Goal: Task Accomplishment & Management: Complete application form

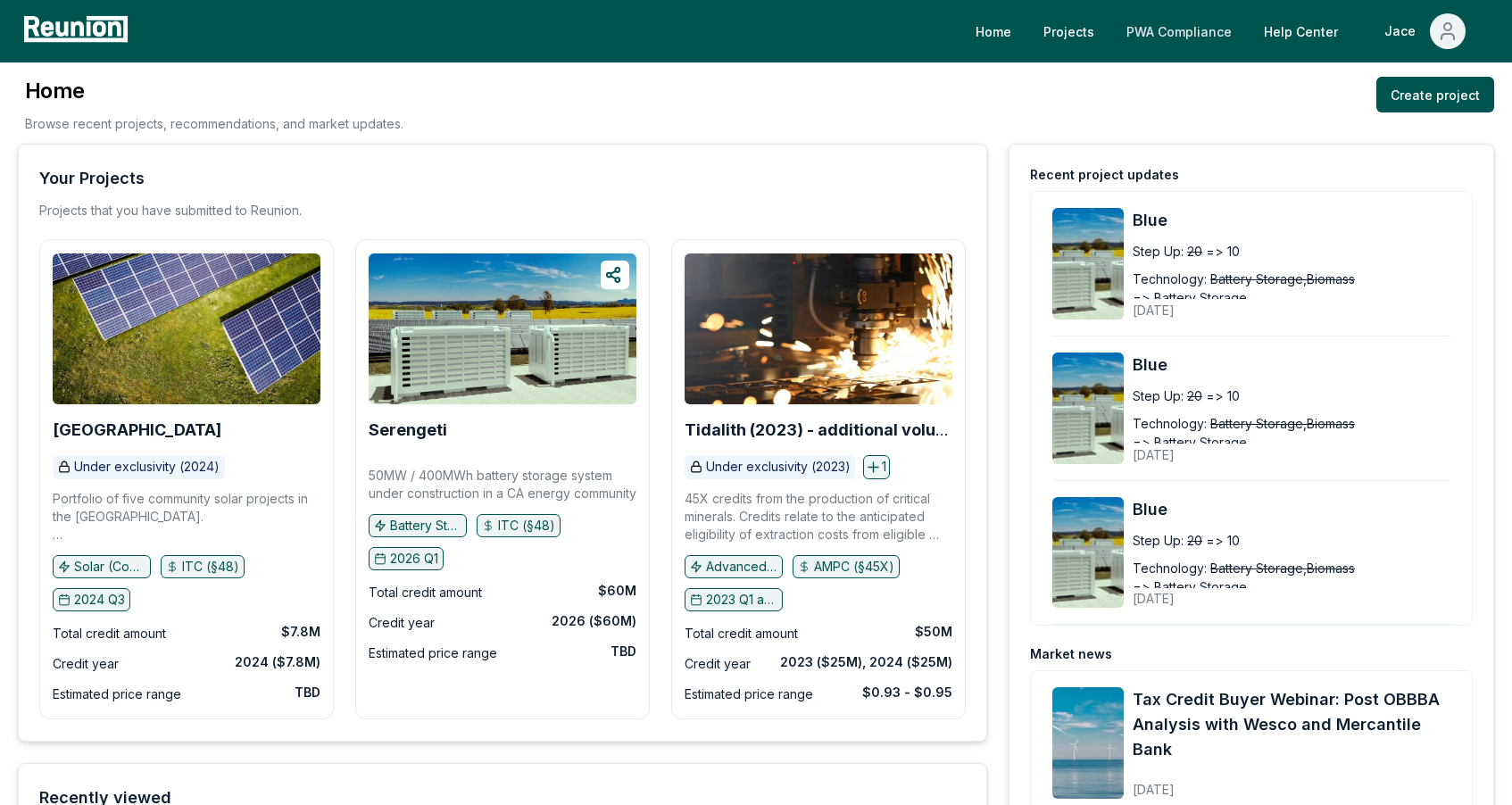
click at [1170, 46] on link "PWA Compliance" at bounding box center [1179, 31] width 134 height 36
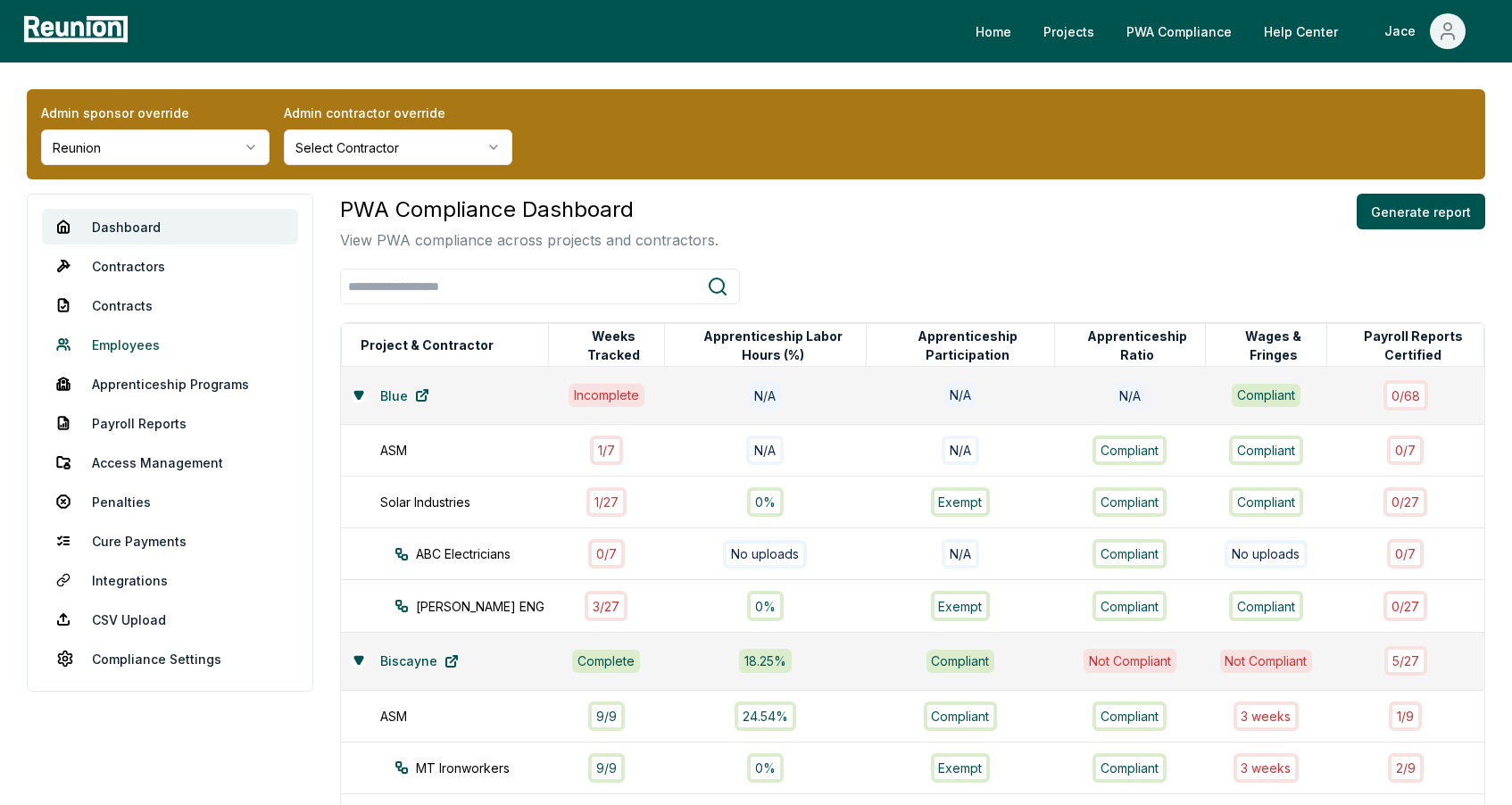
click at [157, 337] on link "Employees" at bounding box center [170, 344] width 256 height 36
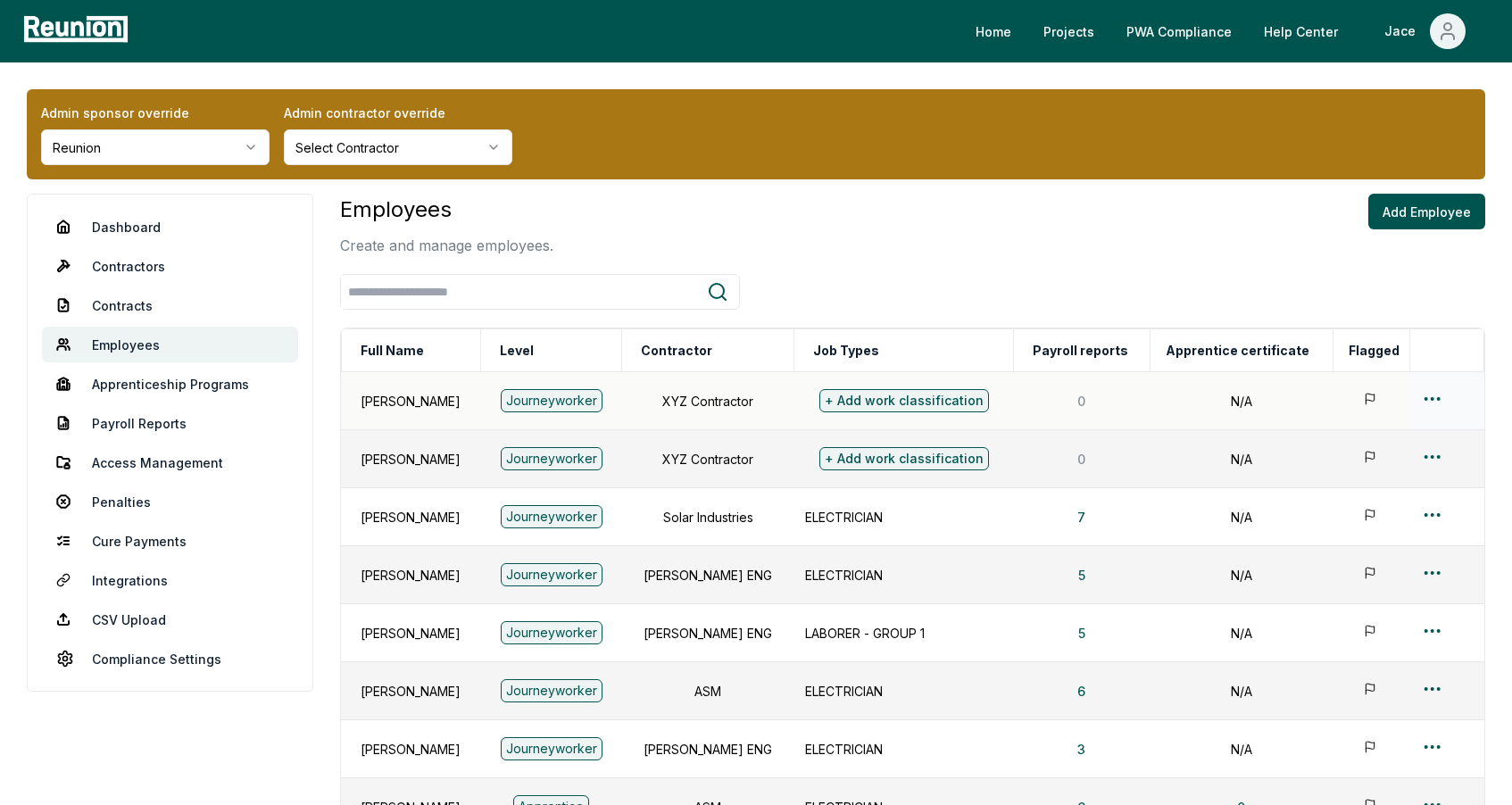
click at [1427, 408] on html "Please visit us on your desktop We're working on making our marketplace mobile-…" at bounding box center [756, 587] width 1512 height 1175
click at [1380, 454] on div "Edit" at bounding box center [1412, 468] width 170 height 29
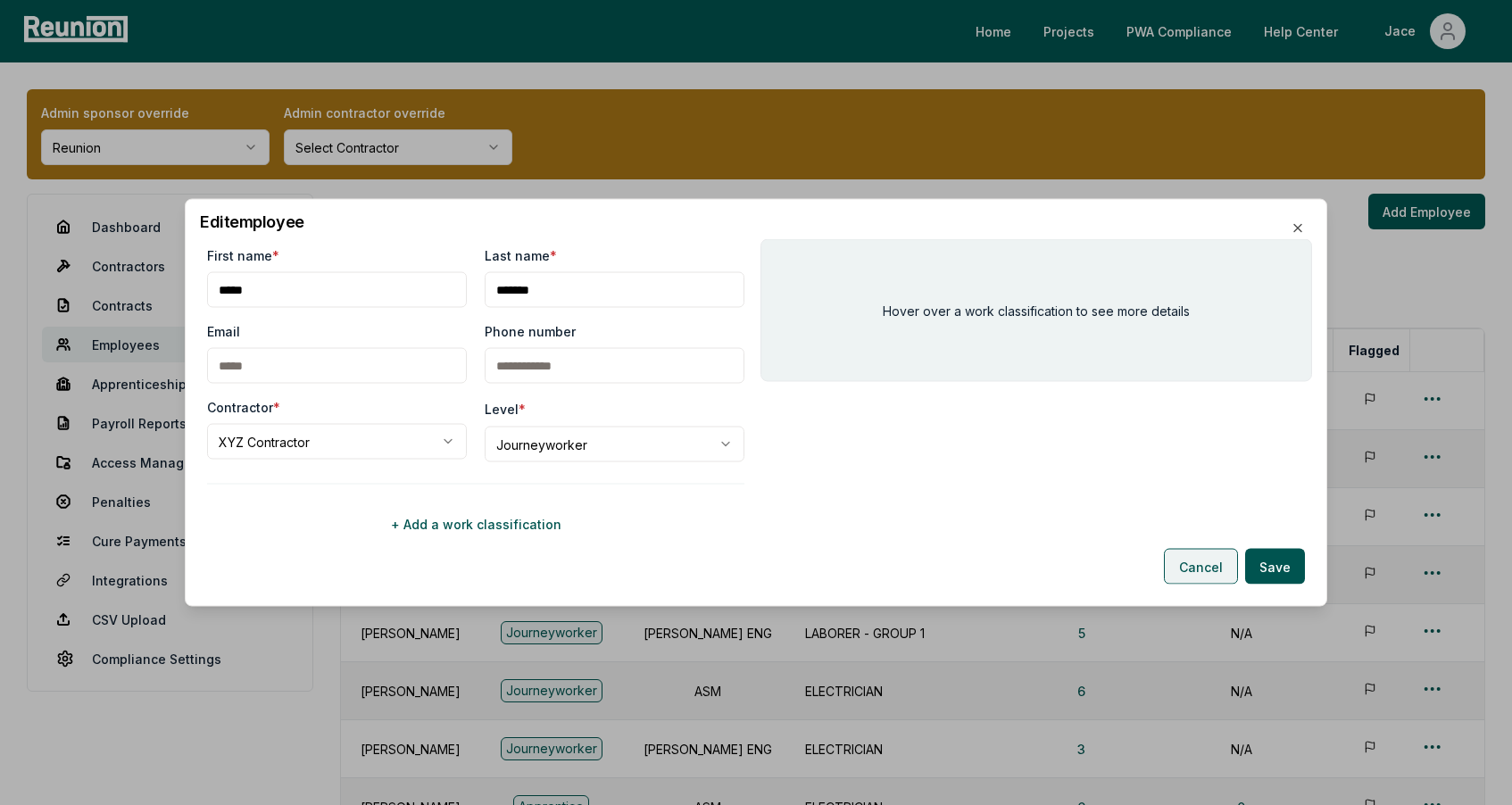
click at [1218, 568] on button "Cancel" at bounding box center [1200, 566] width 74 height 36
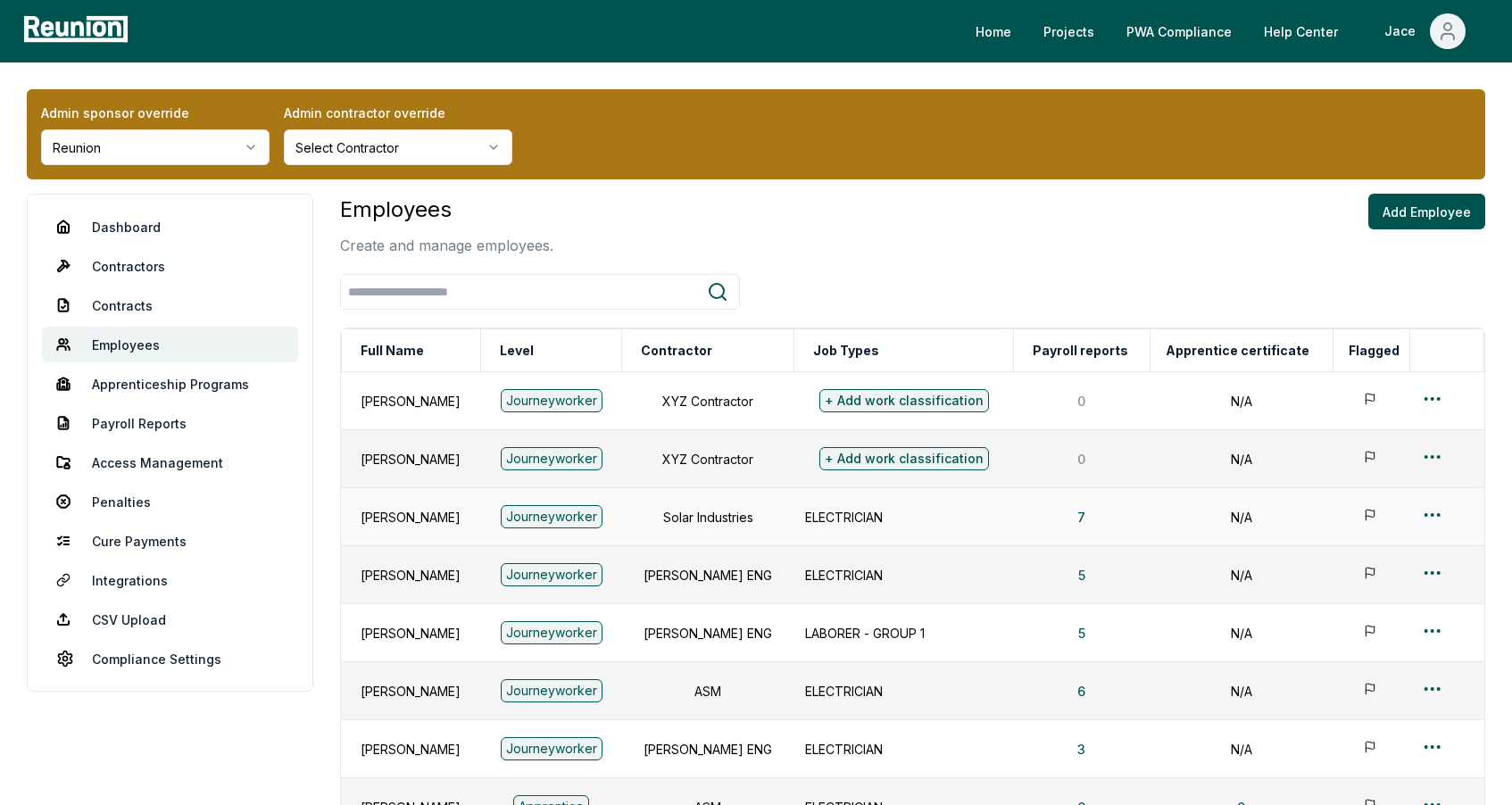
click at [1431, 521] on html "Please visit us on your desktop We're working on making our marketplace mobile-…" at bounding box center [756, 587] width 1512 height 1175
click at [1350, 572] on div "Edit" at bounding box center [1412, 585] width 170 height 29
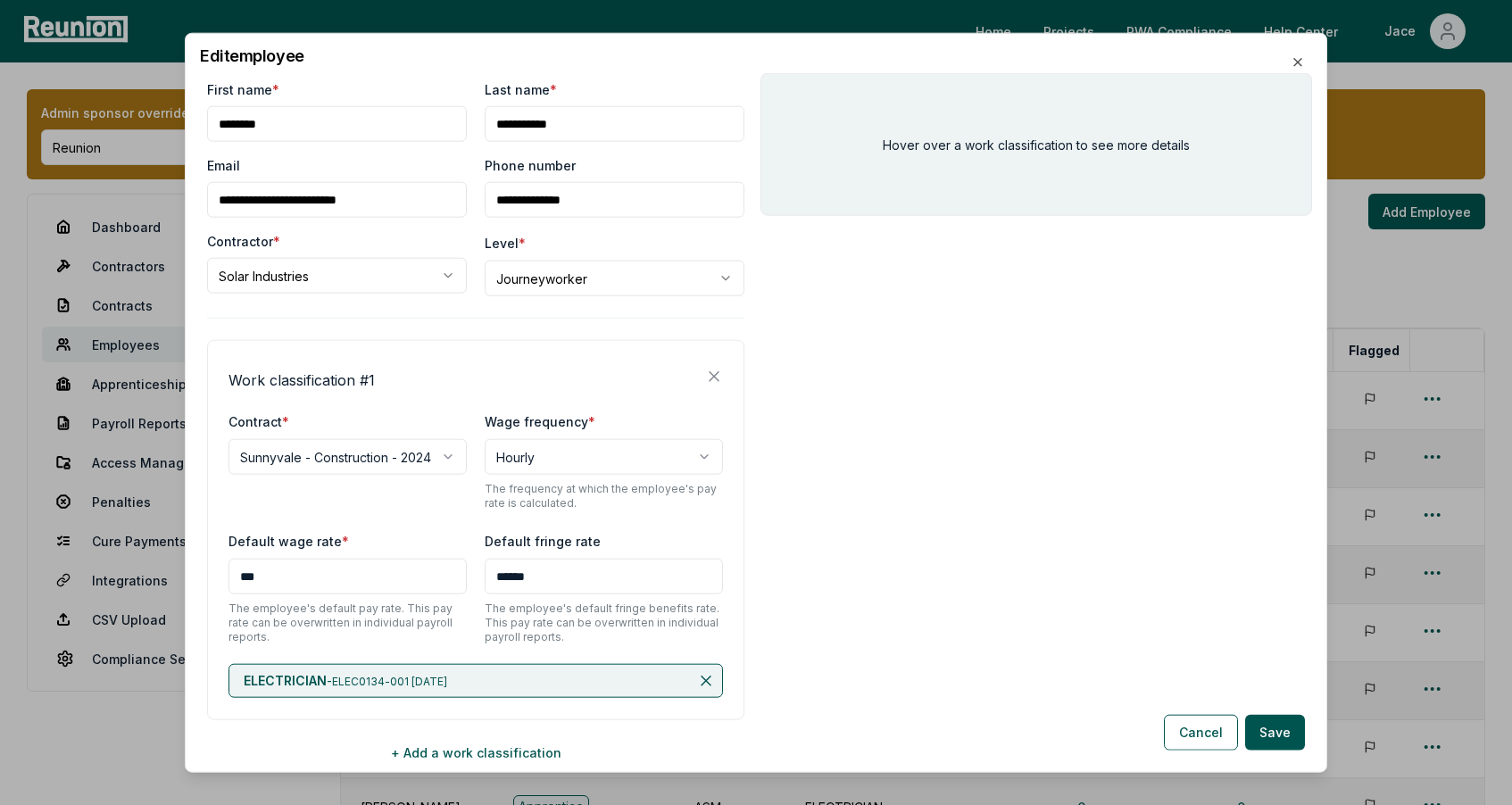
scroll to position [62, 0]
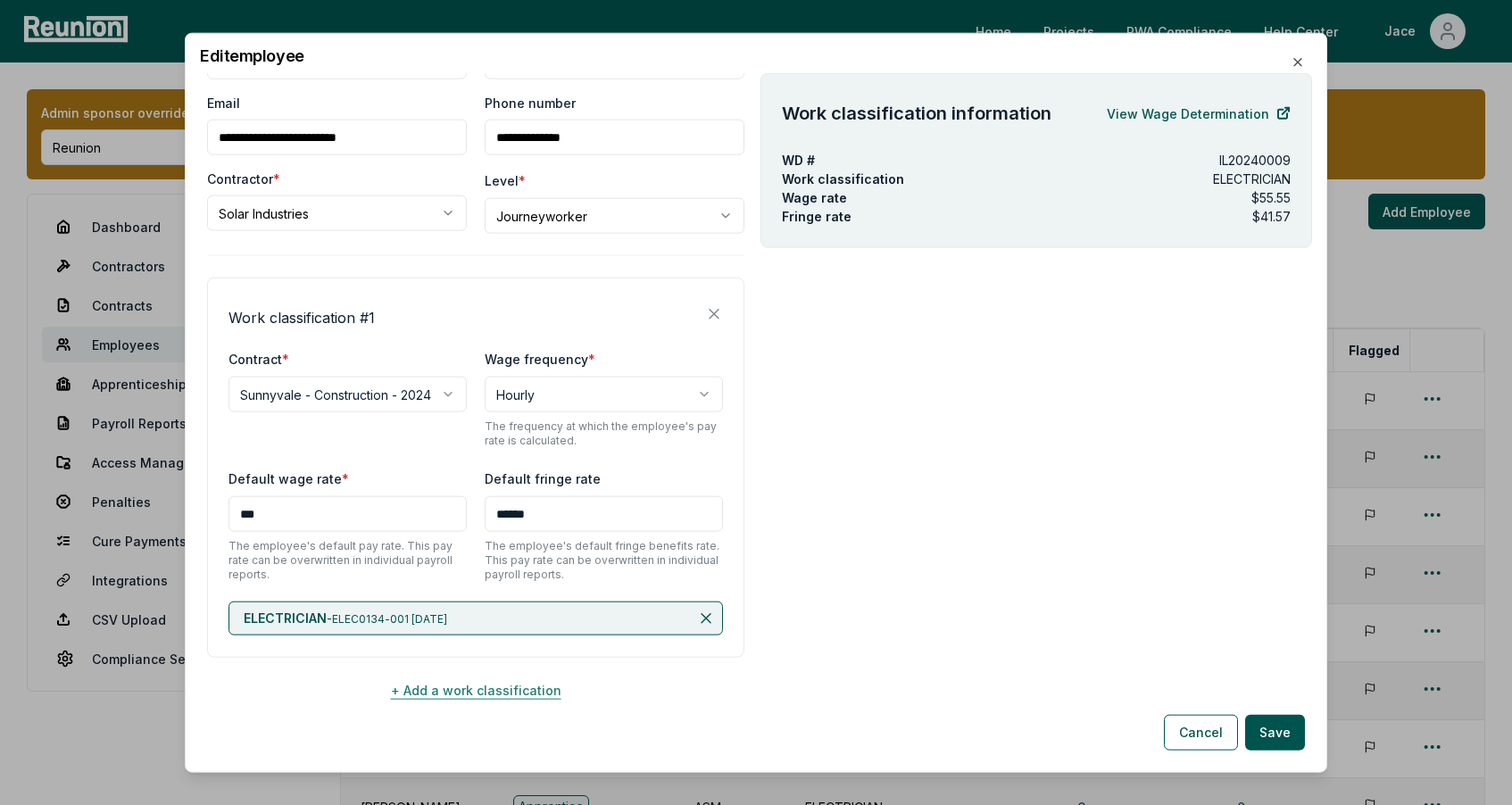
click at [474, 690] on button "+ Add a work classification" at bounding box center [476, 689] width 537 height 36
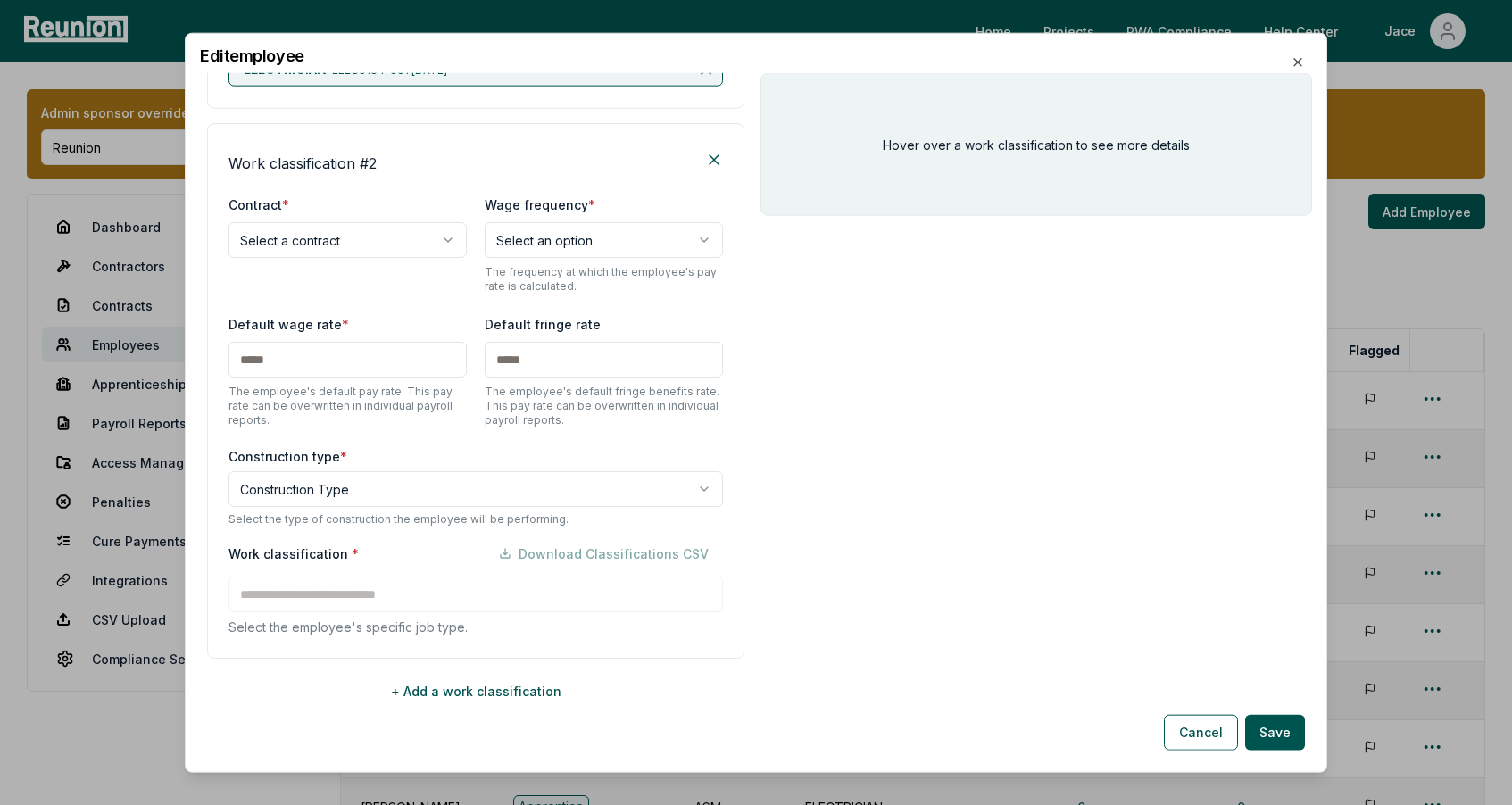
scroll to position [612, 0]
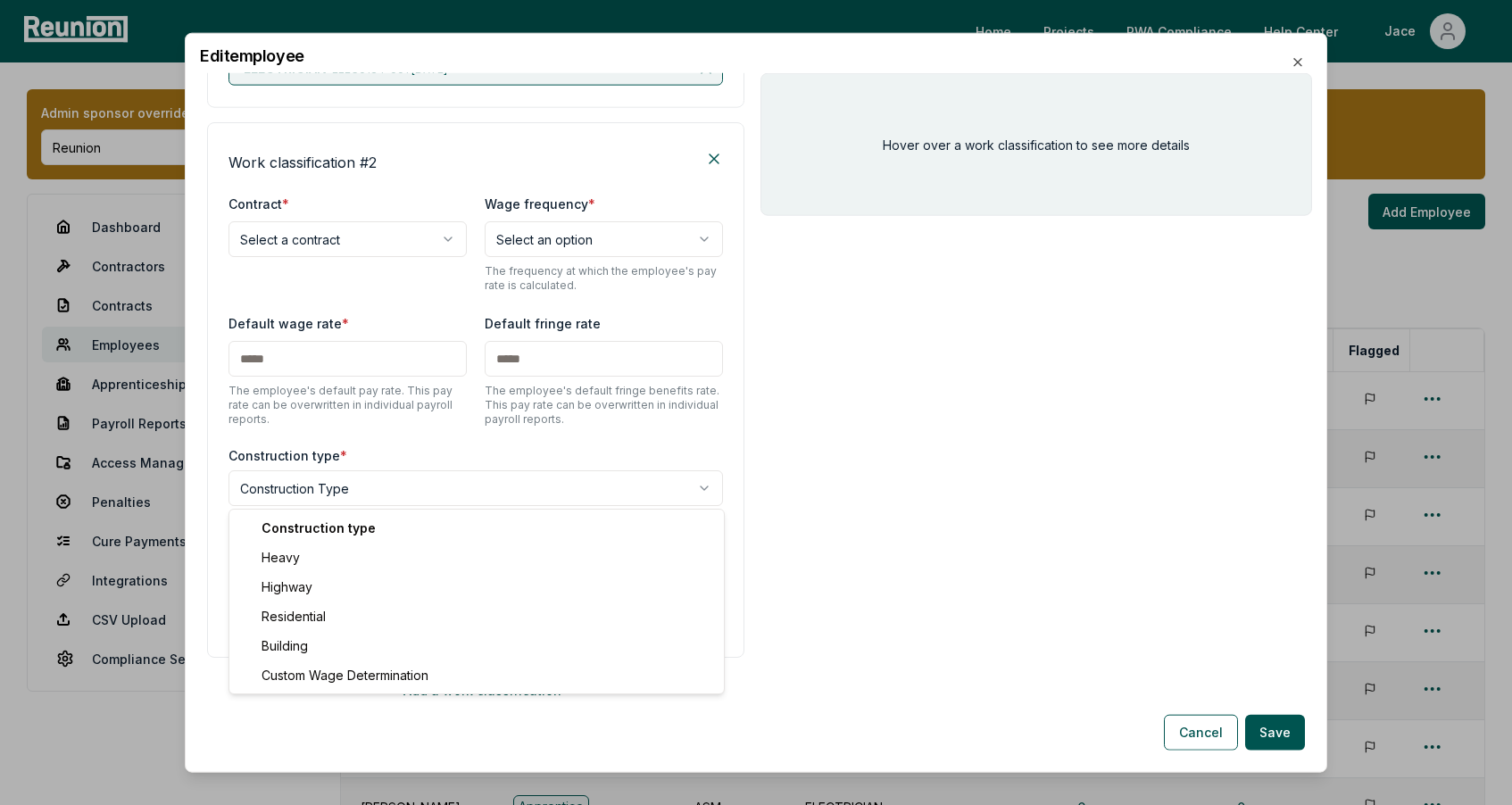
click at [415, 497] on body "Please visit us on your desktop We're working on making our marketplace mobile-…" at bounding box center [756, 587] width 1512 height 1175
select select "*****"
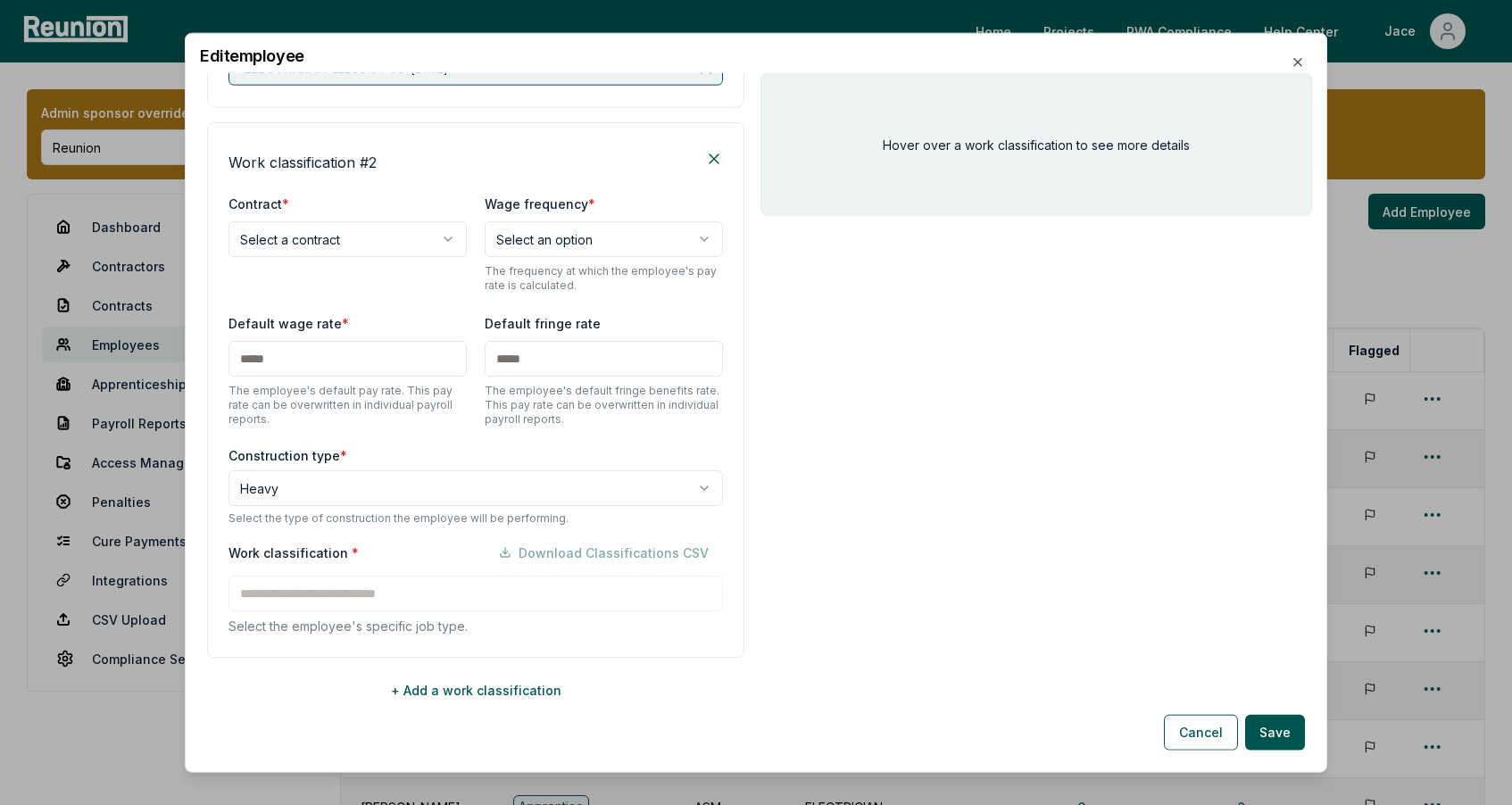
click at [355, 232] on body "Please visit us on your desktop We're working on making our marketplace mobile-…" at bounding box center [756, 587] width 1512 height 1175
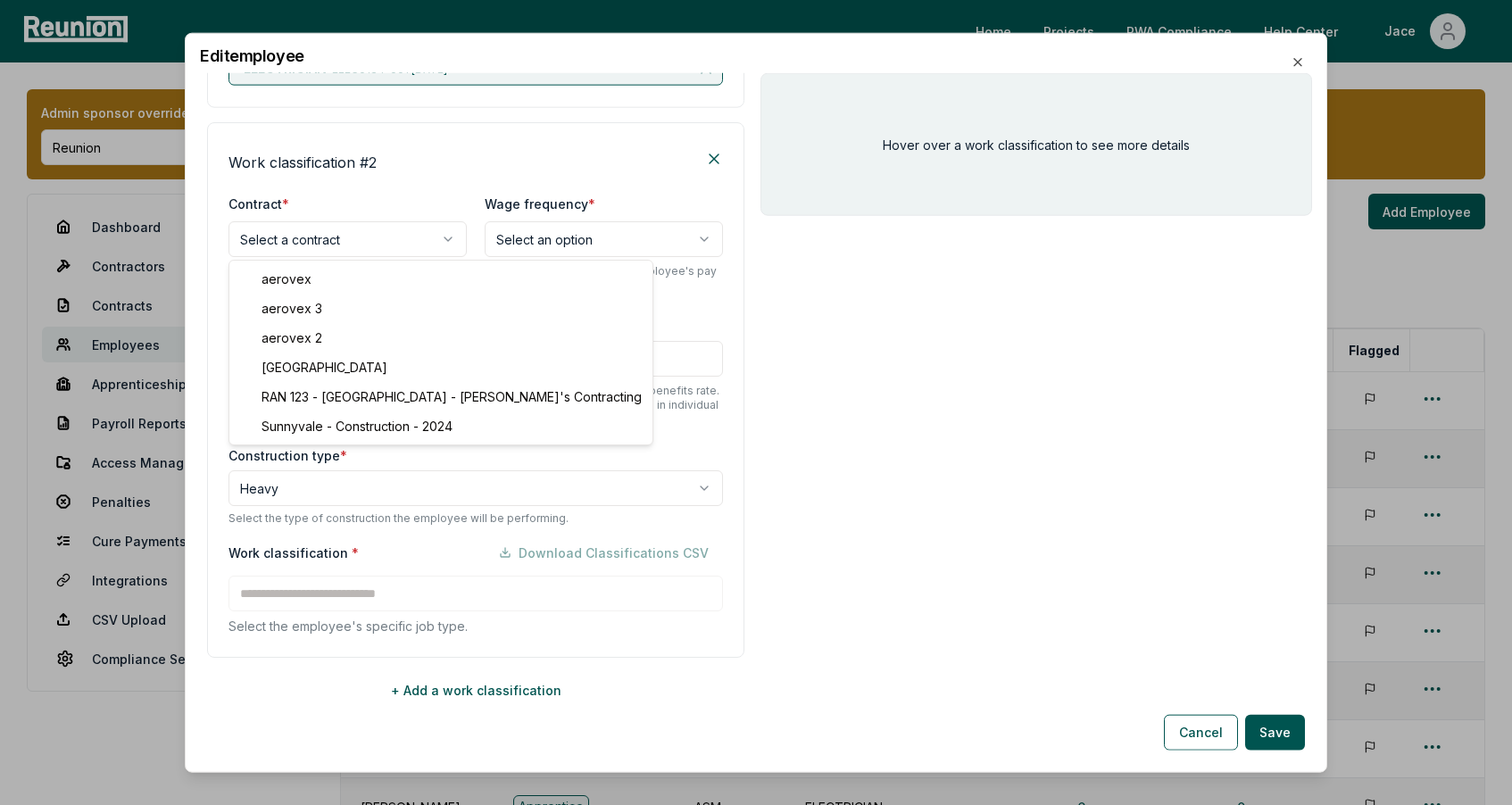
select select "**********"
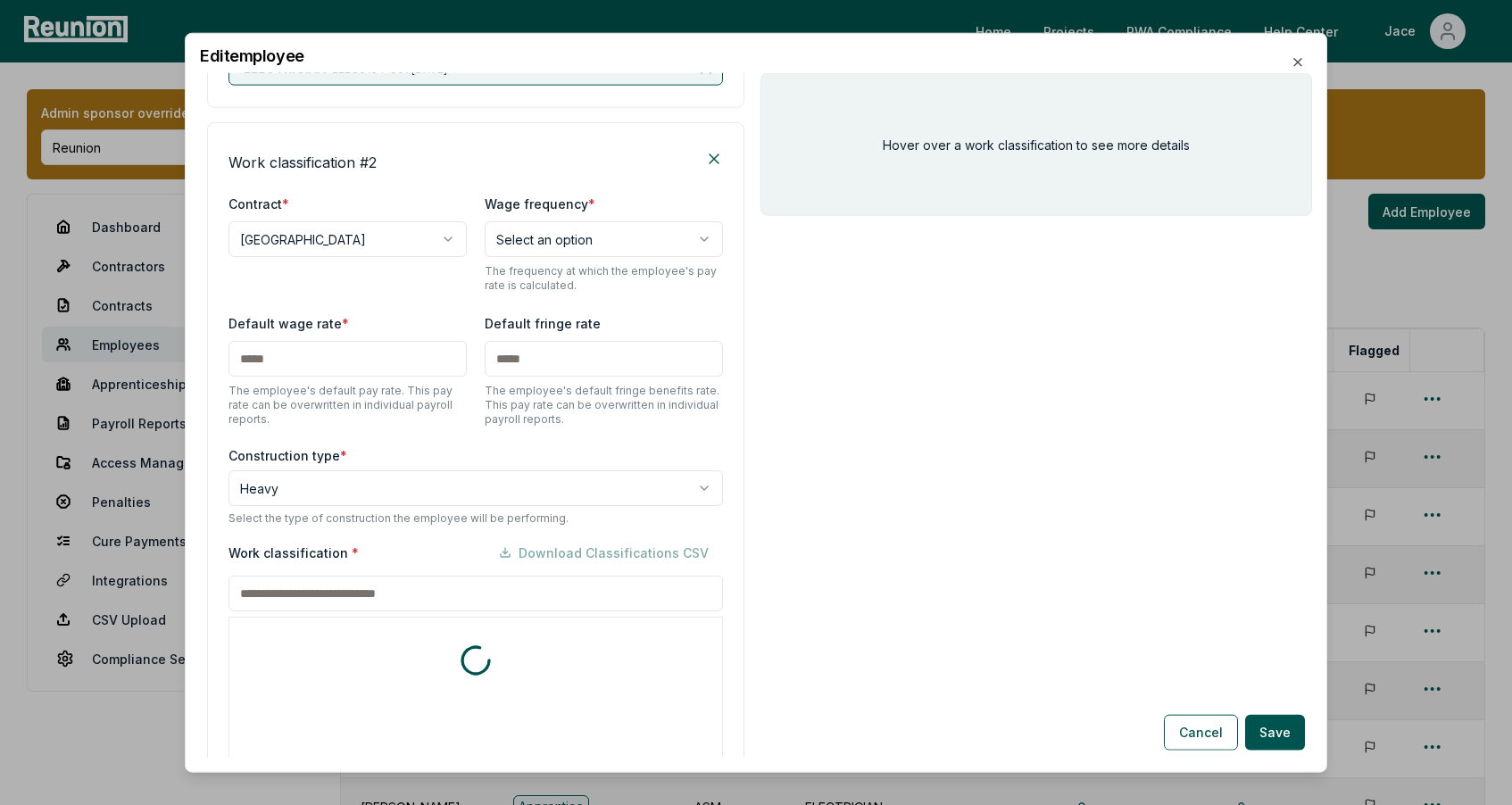
click at [284, 583] on input at bounding box center [475, 592] width 494 height 36
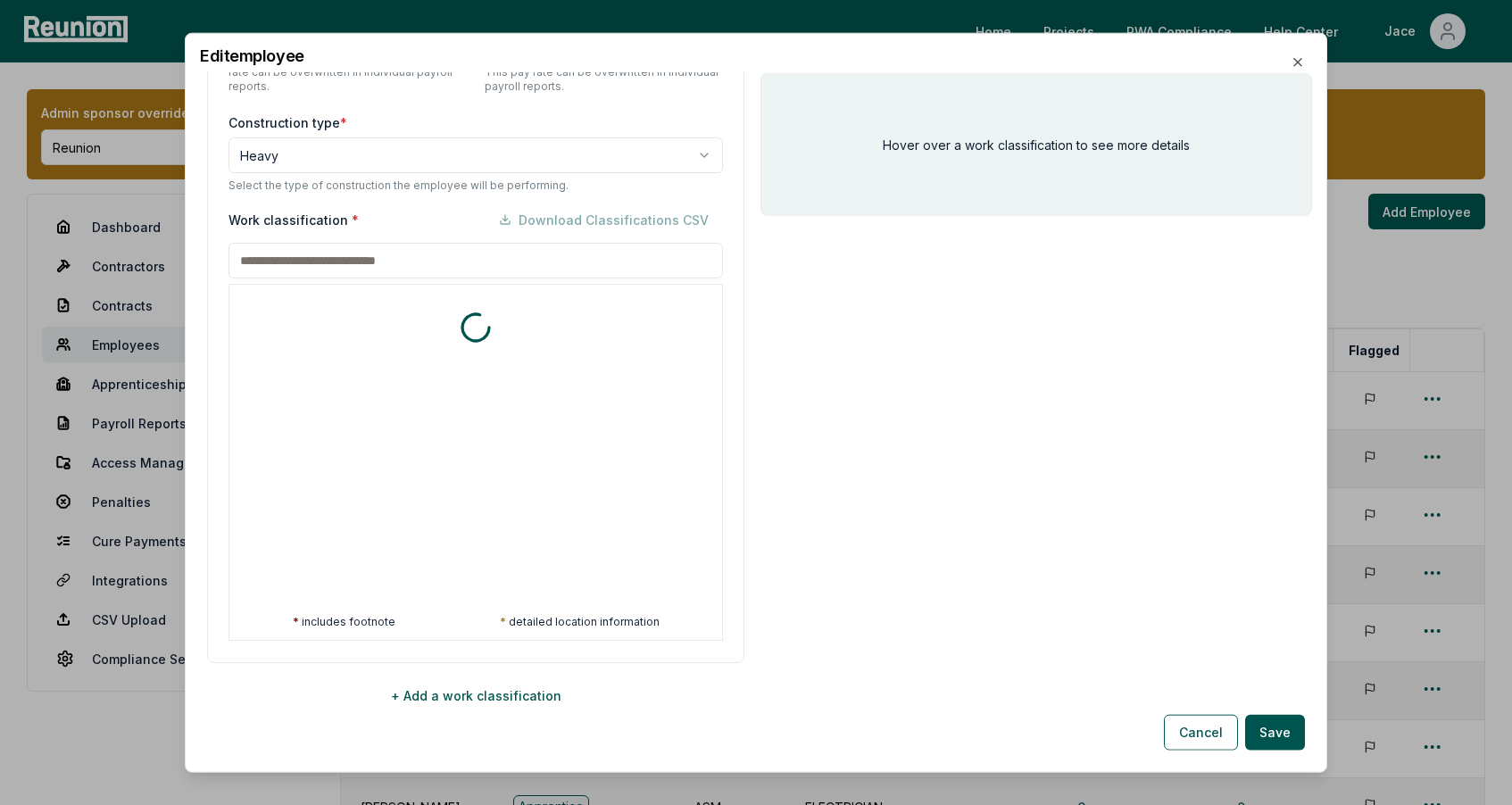
scroll to position [950, 0]
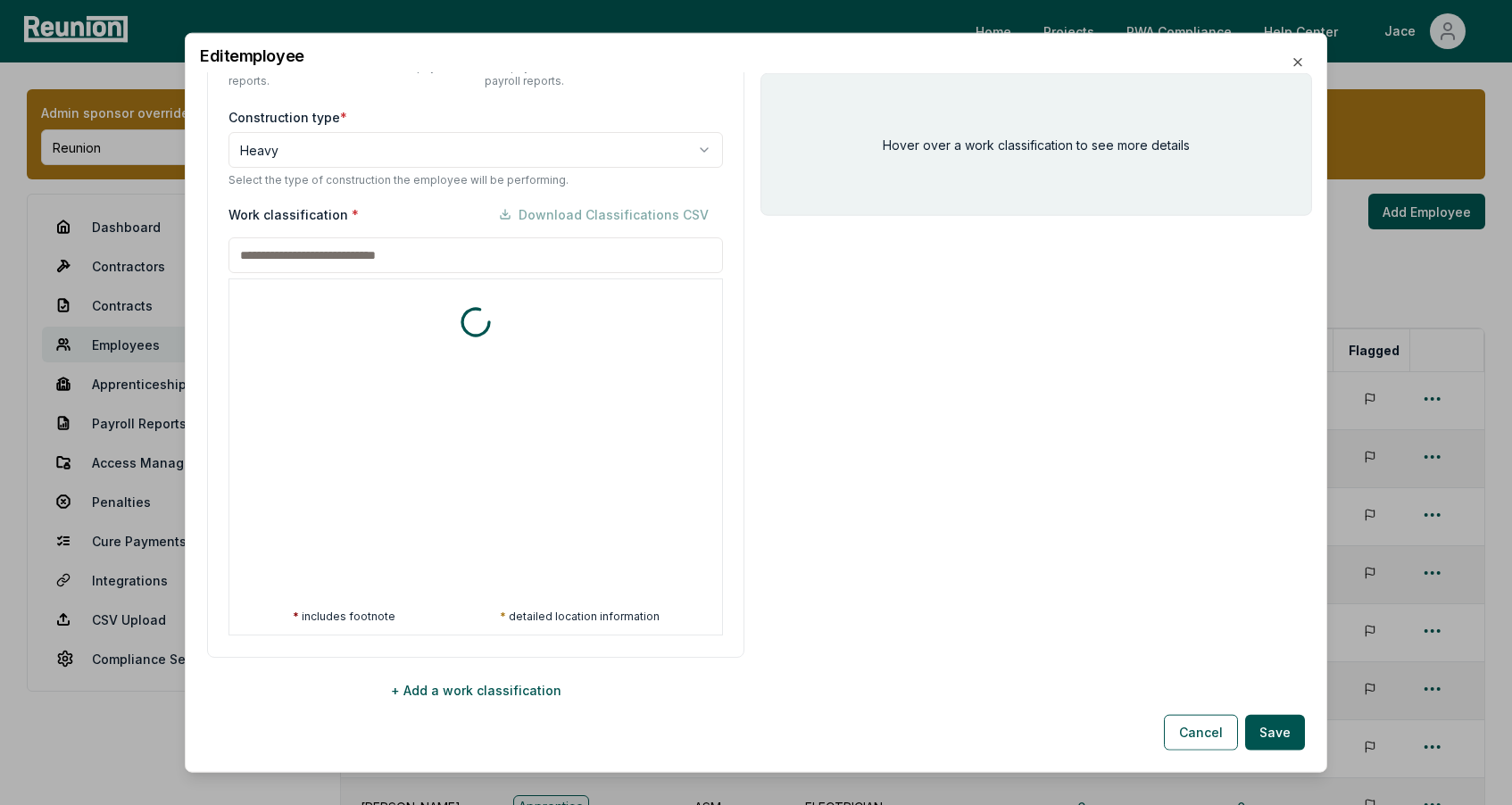
click at [447, 305] on div at bounding box center [475, 322] width 492 height 86
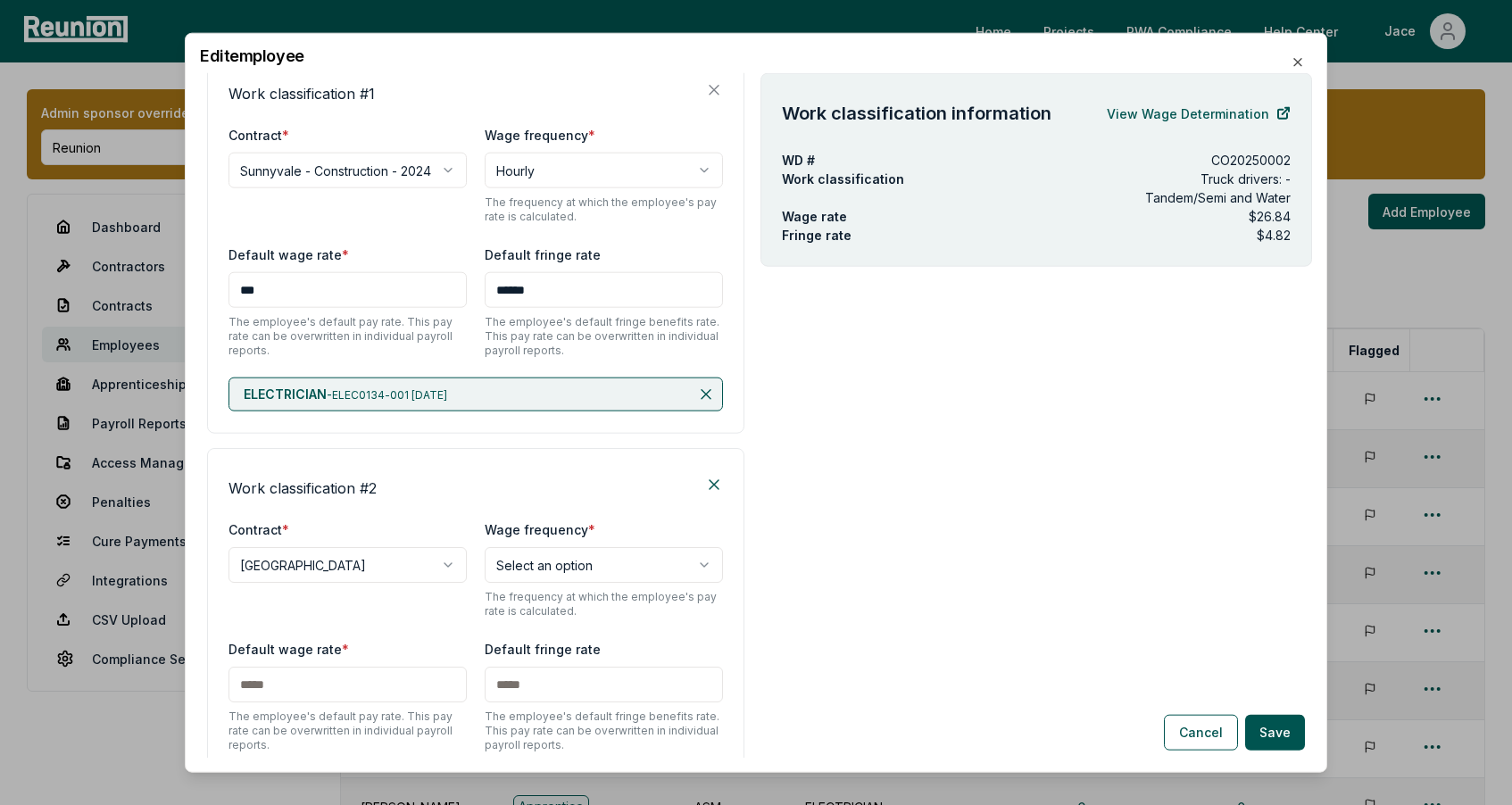
scroll to position [0, 0]
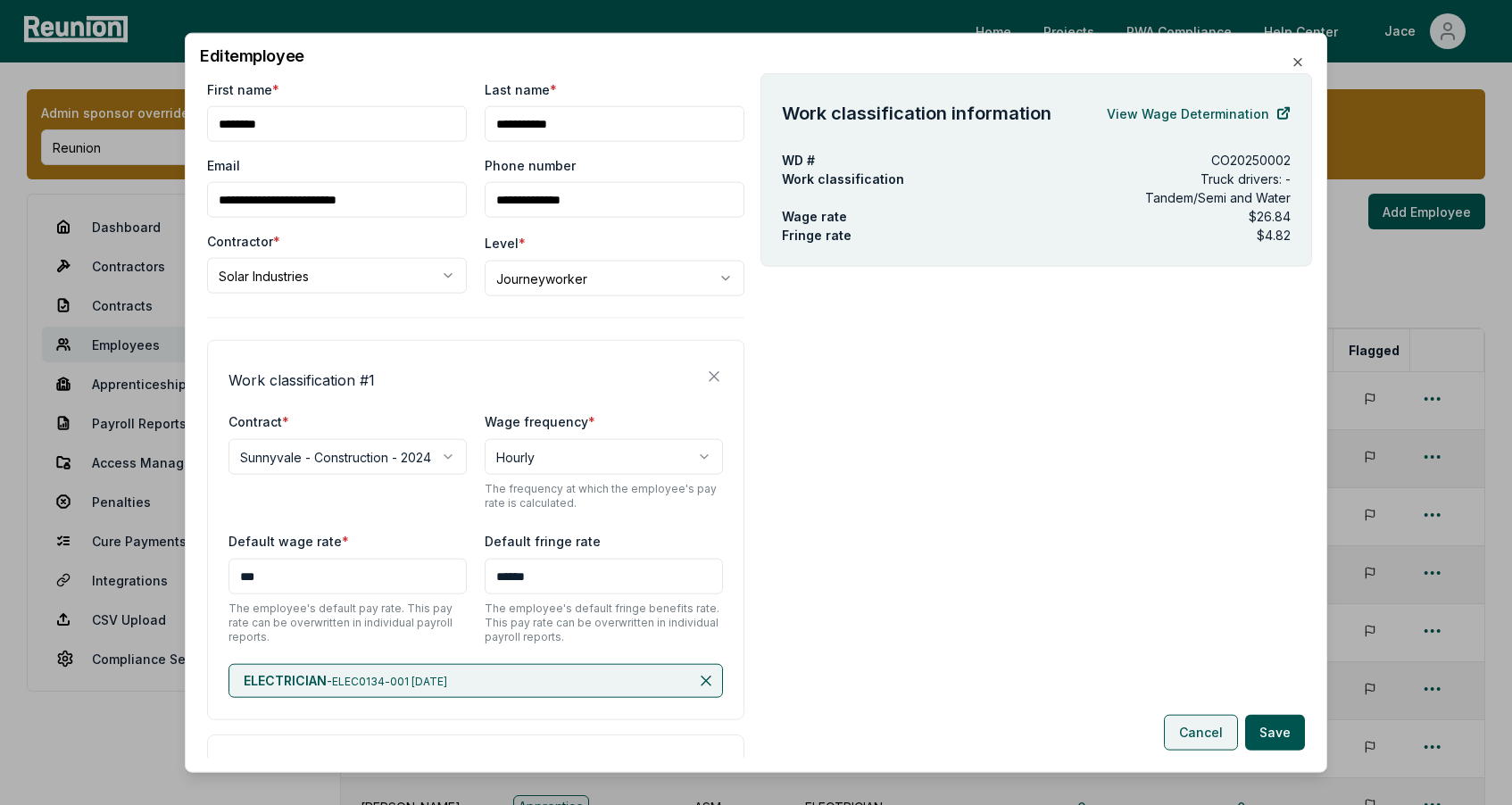
click at [1188, 724] on button "Cancel" at bounding box center [1200, 731] width 74 height 36
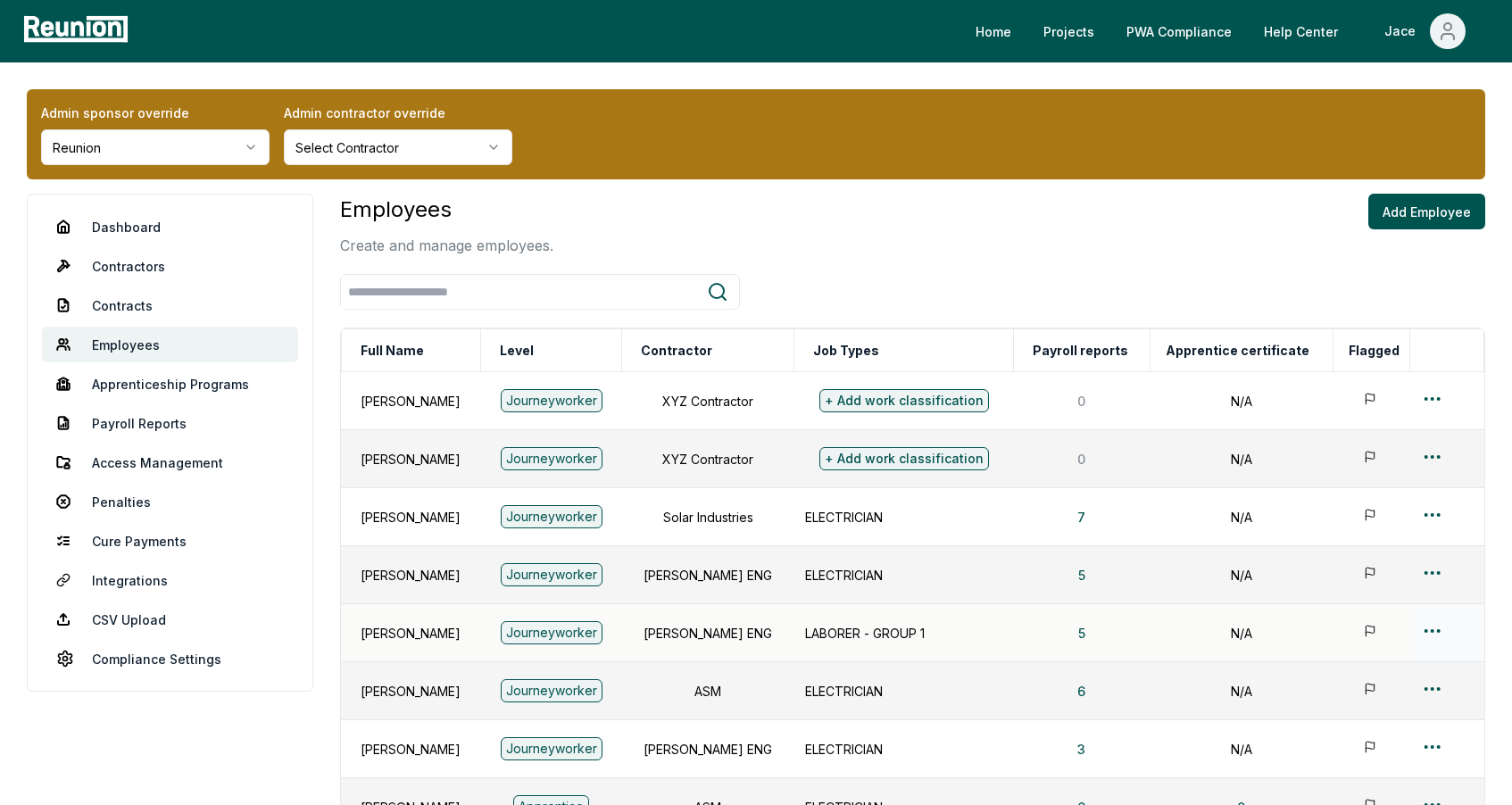
click at [1434, 607] on td at bounding box center [1446, 633] width 74 height 58
click at [1434, 619] on html "Please visit us on your desktop We're working on making our marketplace mobile-…" at bounding box center [756, 587] width 1512 height 1175
click at [1359, 499] on div "Edit" at bounding box center [1412, 507] width 170 height 29
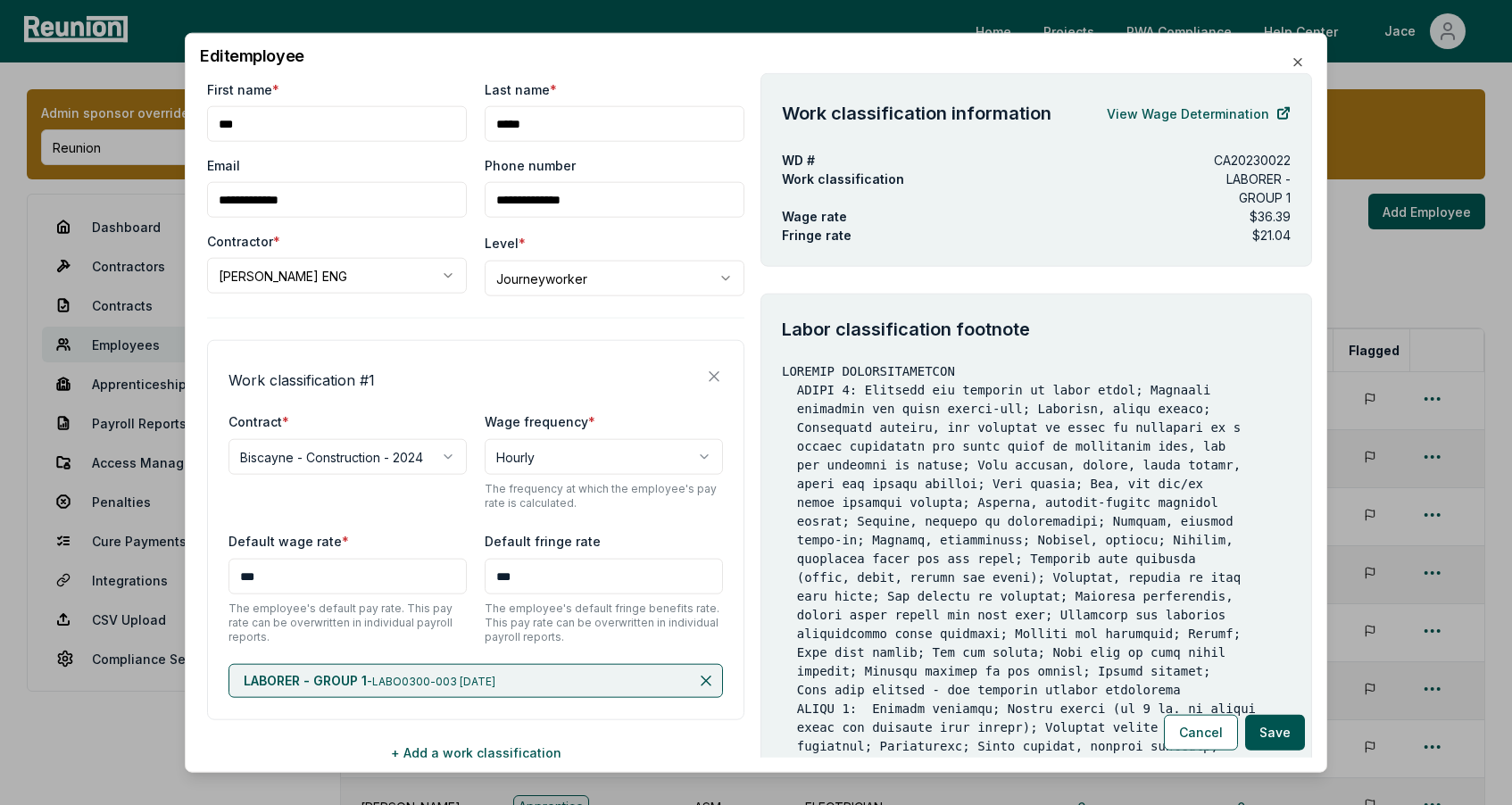
scroll to position [5, 0]
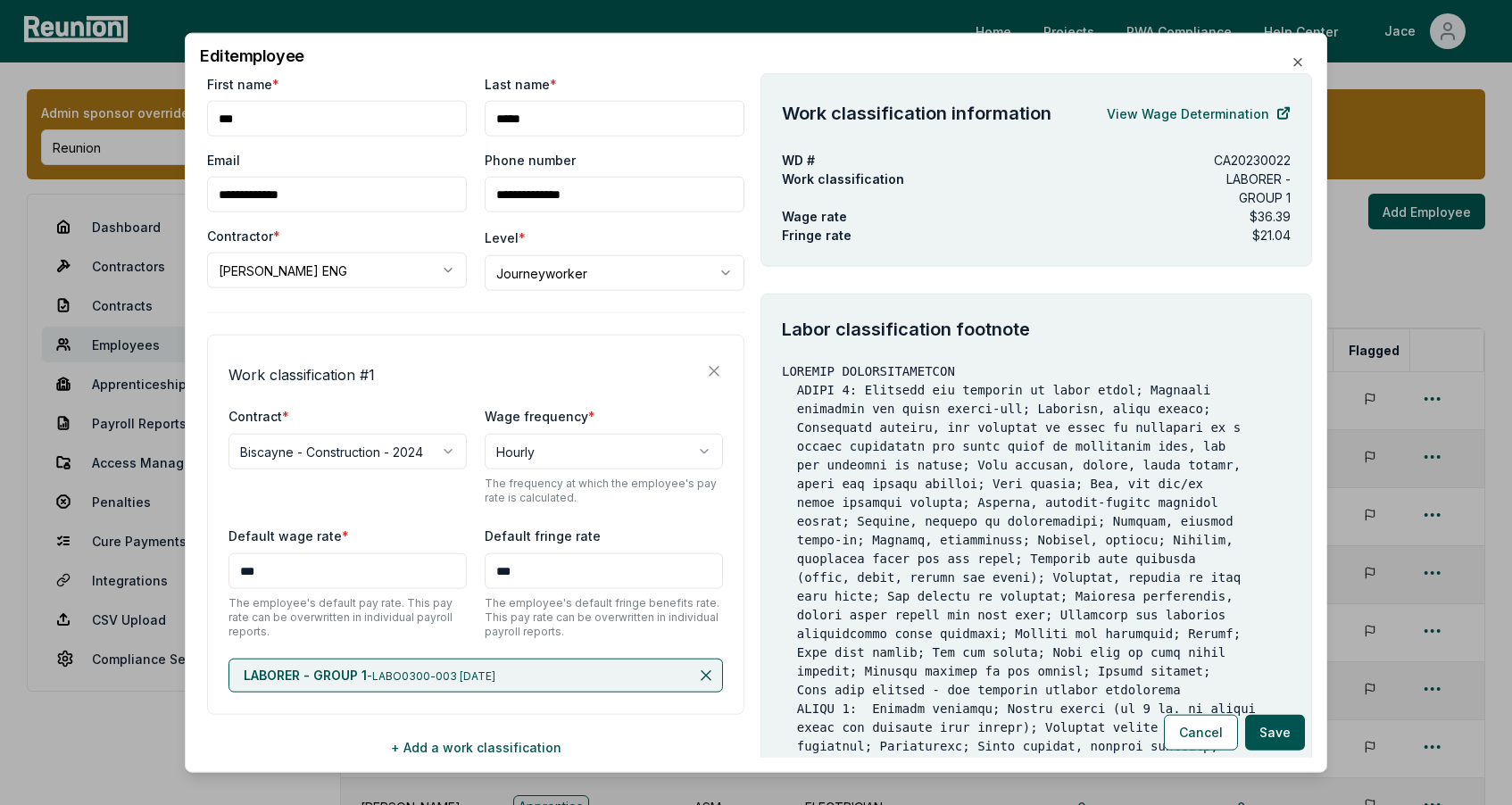
click at [526, 294] on div "**********" at bounding box center [476, 419] width 537 height 689
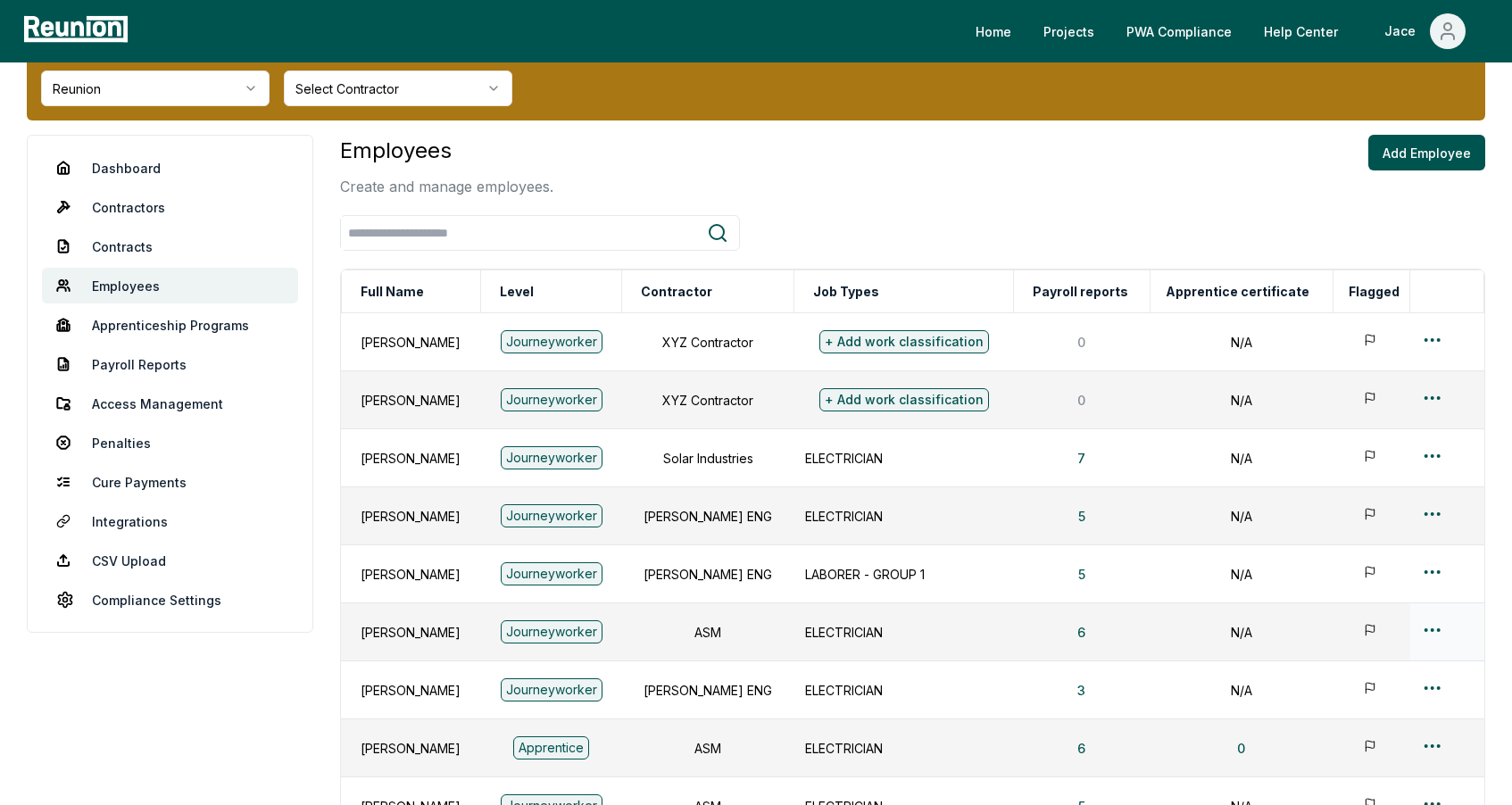
scroll to position [0, 0]
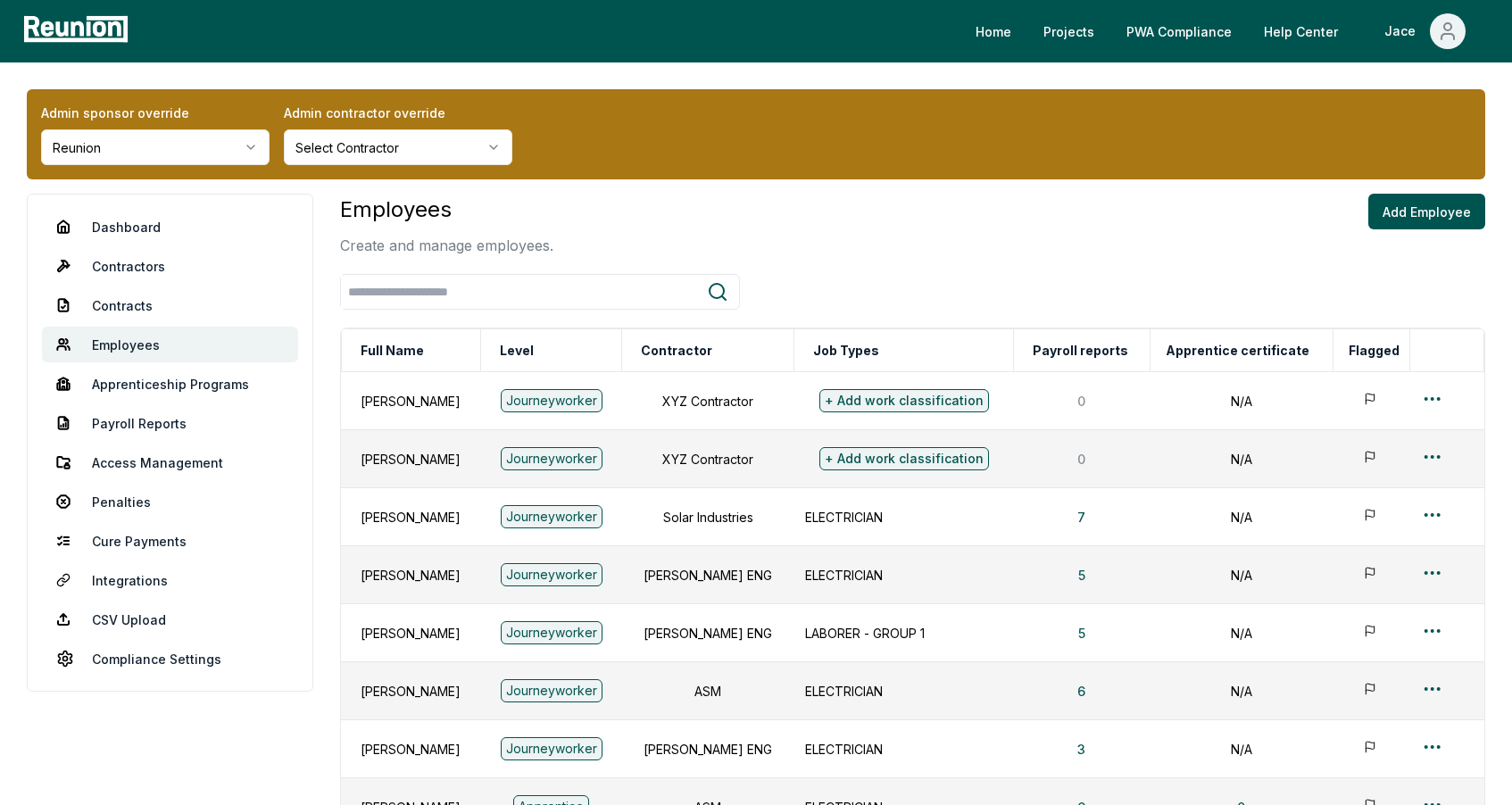
click at [229, 124] on div "Admin sponsor override Reunion" at bounding box center [155, 133] width 228 height 61
click at [246, 111] on label "Admin sponsor override" at bounding box center [155, 112] width 228 height 19
click at [1436, 390] on html "Please visit us on your desktop We're working on making our marketplace mobile-…" at bounding box center [756, 587] width 1512 height 1175
click at [1389, 470] on div "Edit" at bounding box center [1412, 468] width 170 height 29
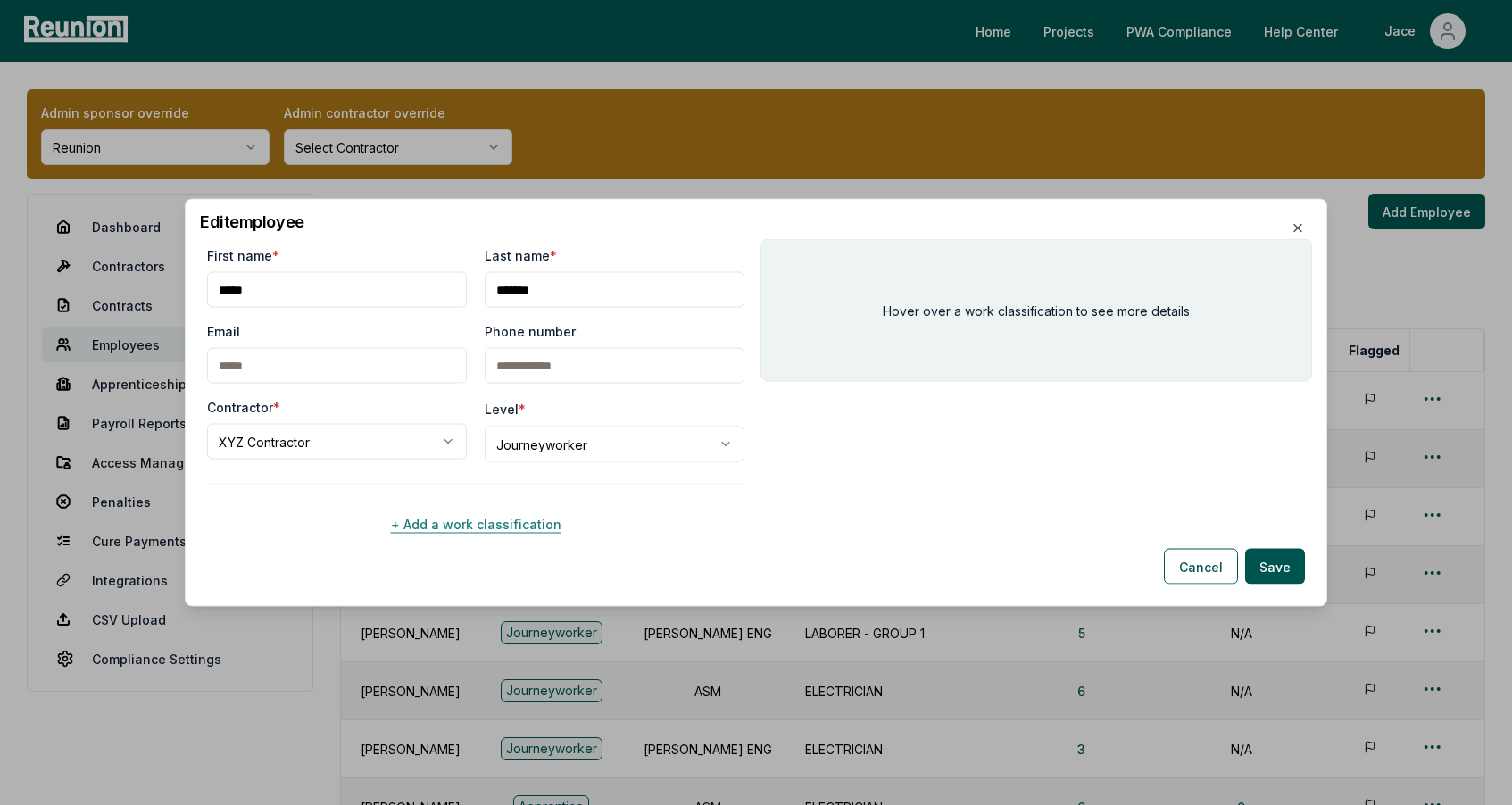
click at [420, 514] on button "+ Add a work classification" at bounding box center [476, 523] width 537 height 36
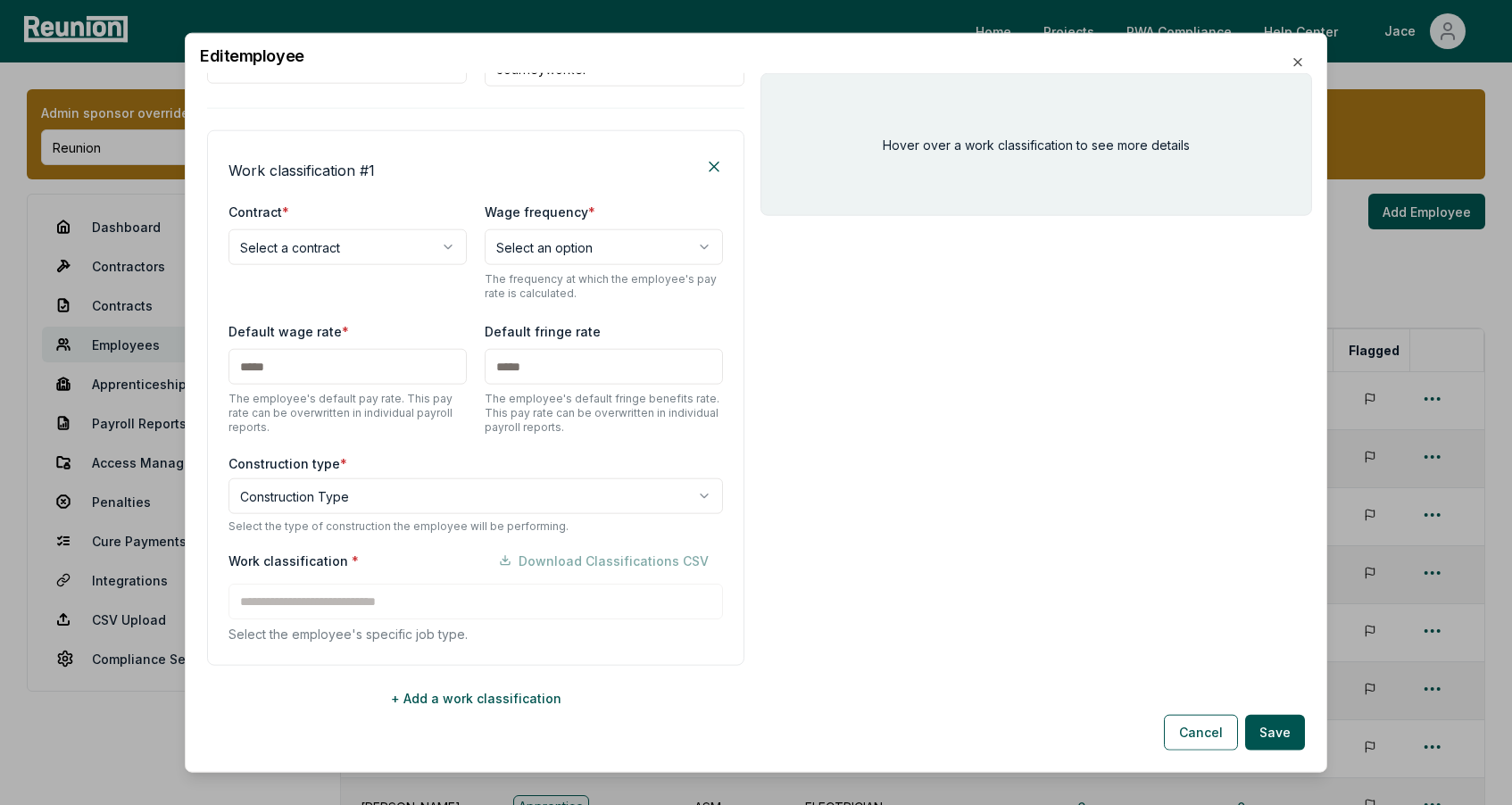
scroll to position [217, 0]
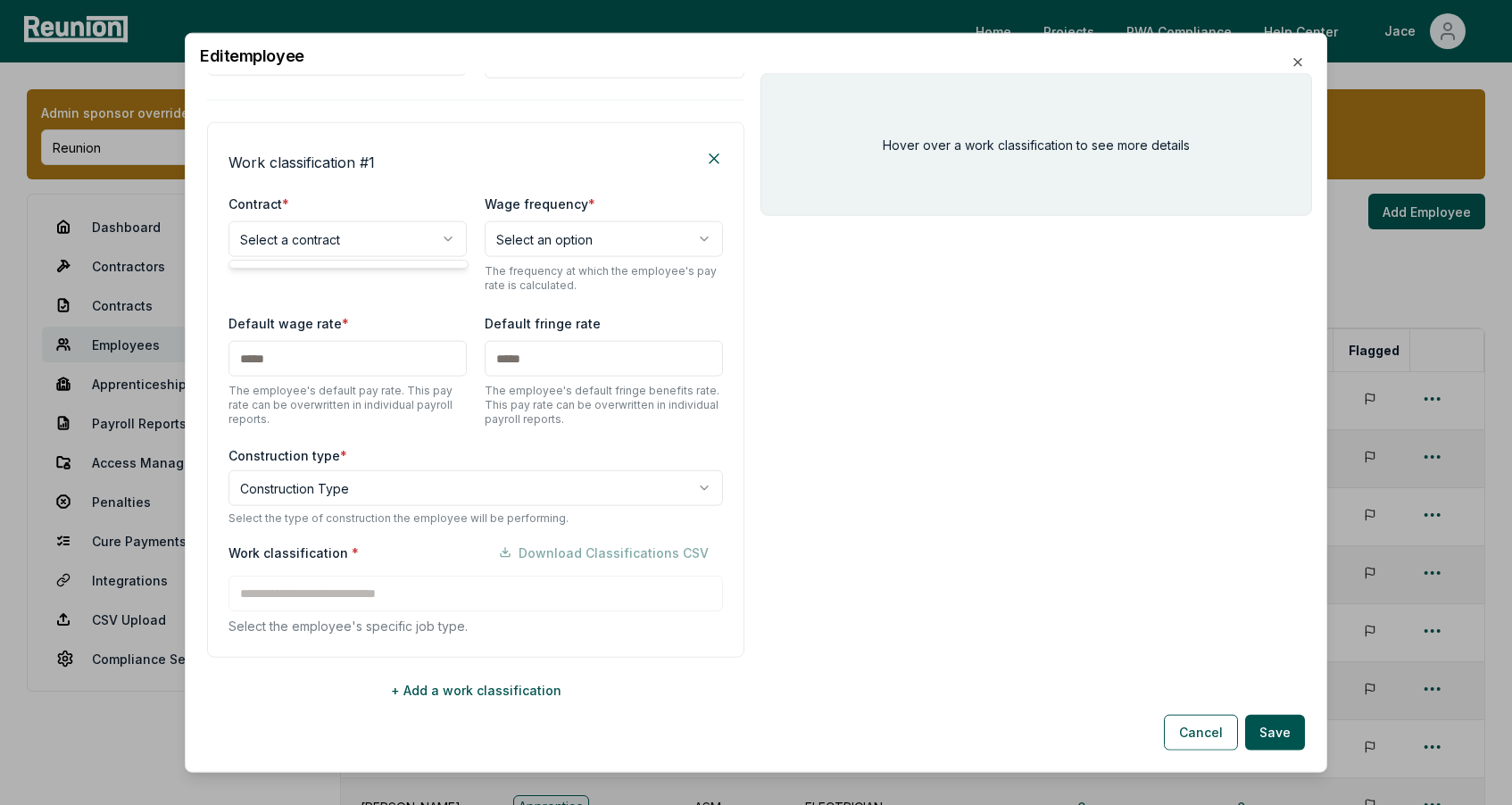
click at [341, 230] on body "Please visit us on your desktop We're working on making our marketplace mobile-…" at bounding box center [756, 587] width 1512 height 1175
click at [344, 218] on body "Please visit us on your desktop We're working on making our marketplace mobile-…" at bounding box center [756, 587] width 1512 height 1175
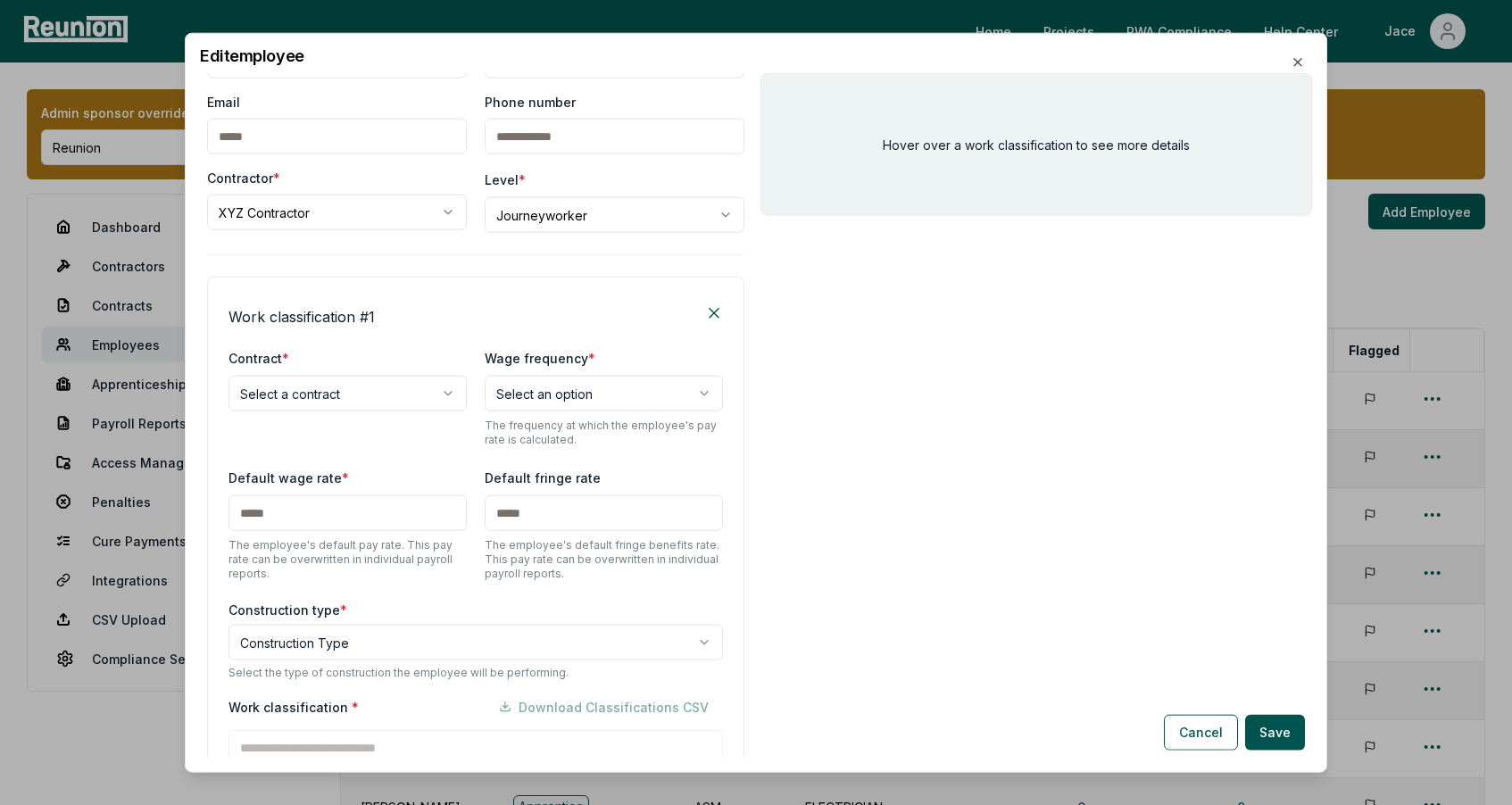
click at [337, 217] on body "Please visit us on your desktop We're working on making our marketplace mobile-…" at bounding box center [756, 587] width 1512 height 1175
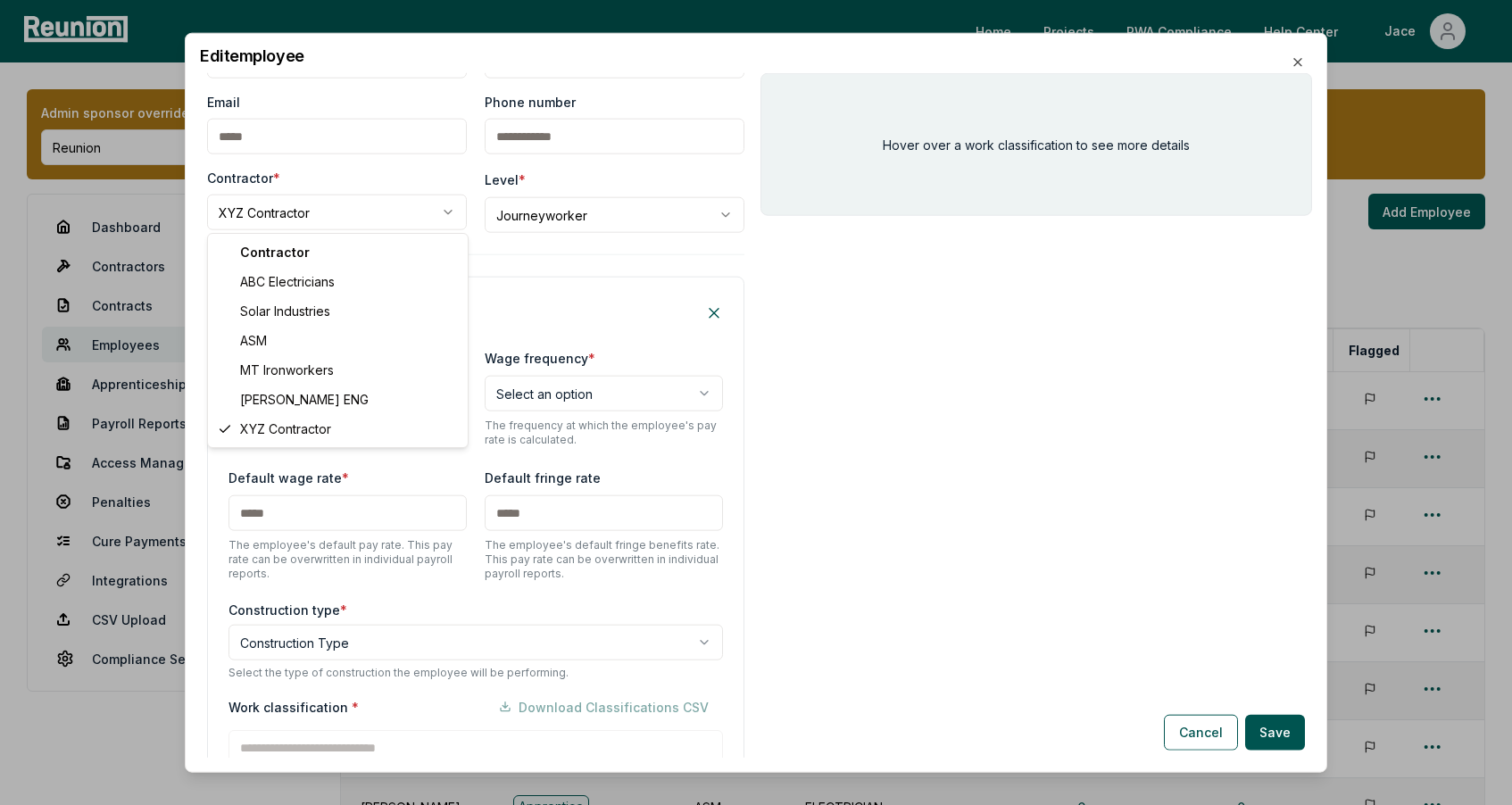
select select "**********"
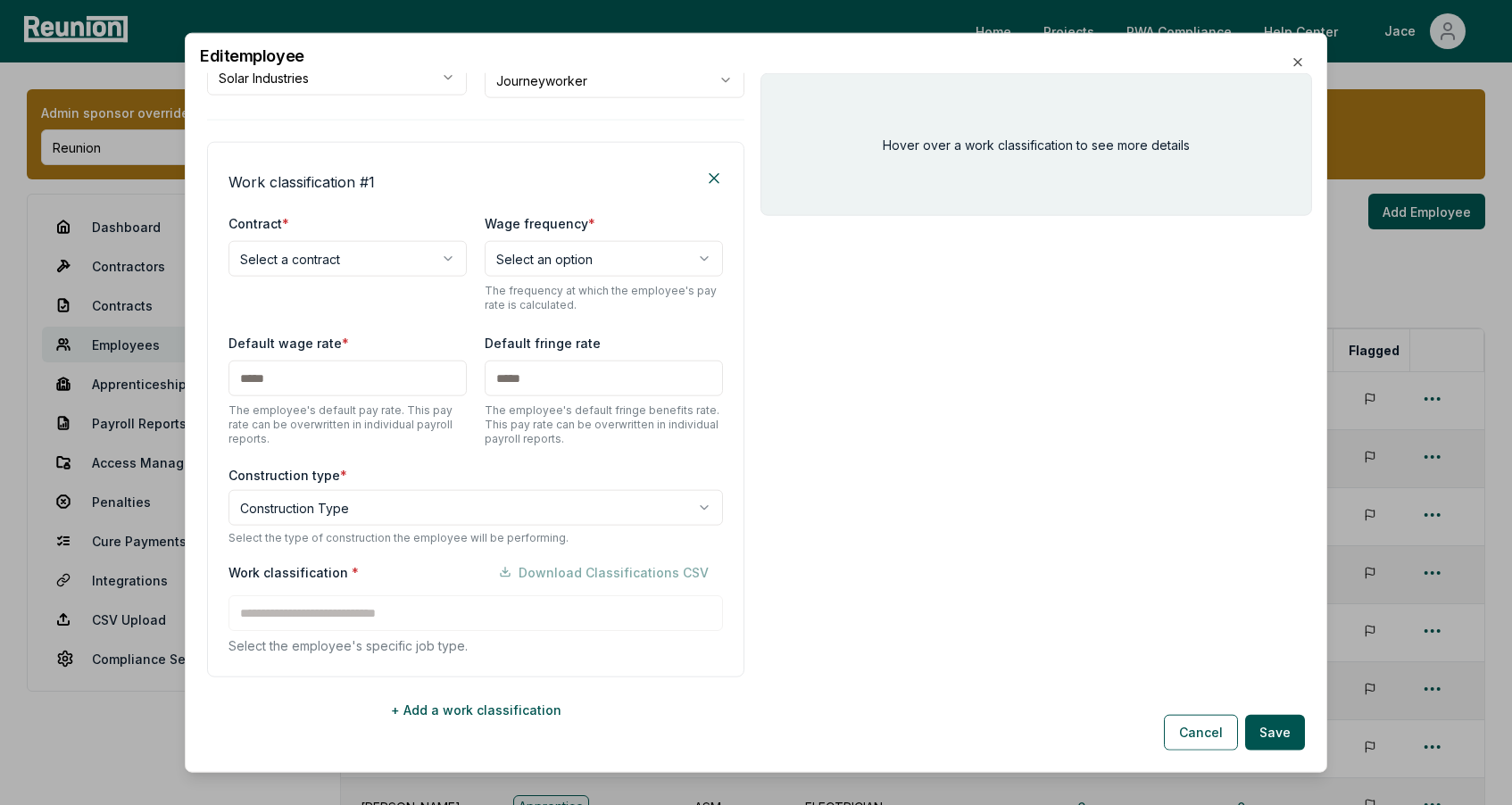
scroll to position [217, 0]
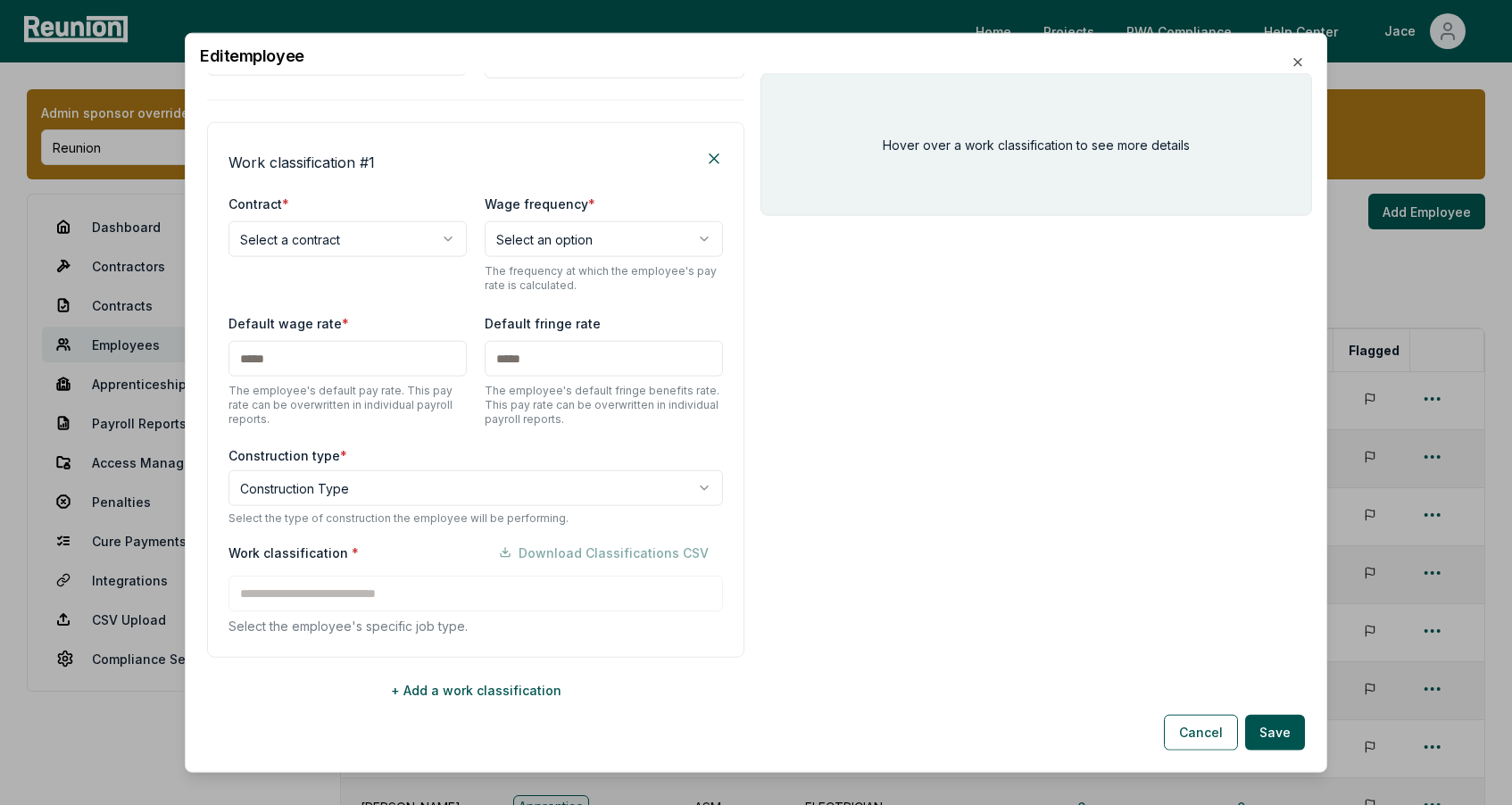
click at [299, 256] on div "**********" at bounding box center [475, 242] width 494 height 99
click at [306, 246] on body "Please visit us on your desktop We're working on making our marketplace mobile-…" at bounding box center [756, 587] width 1512 height 1175
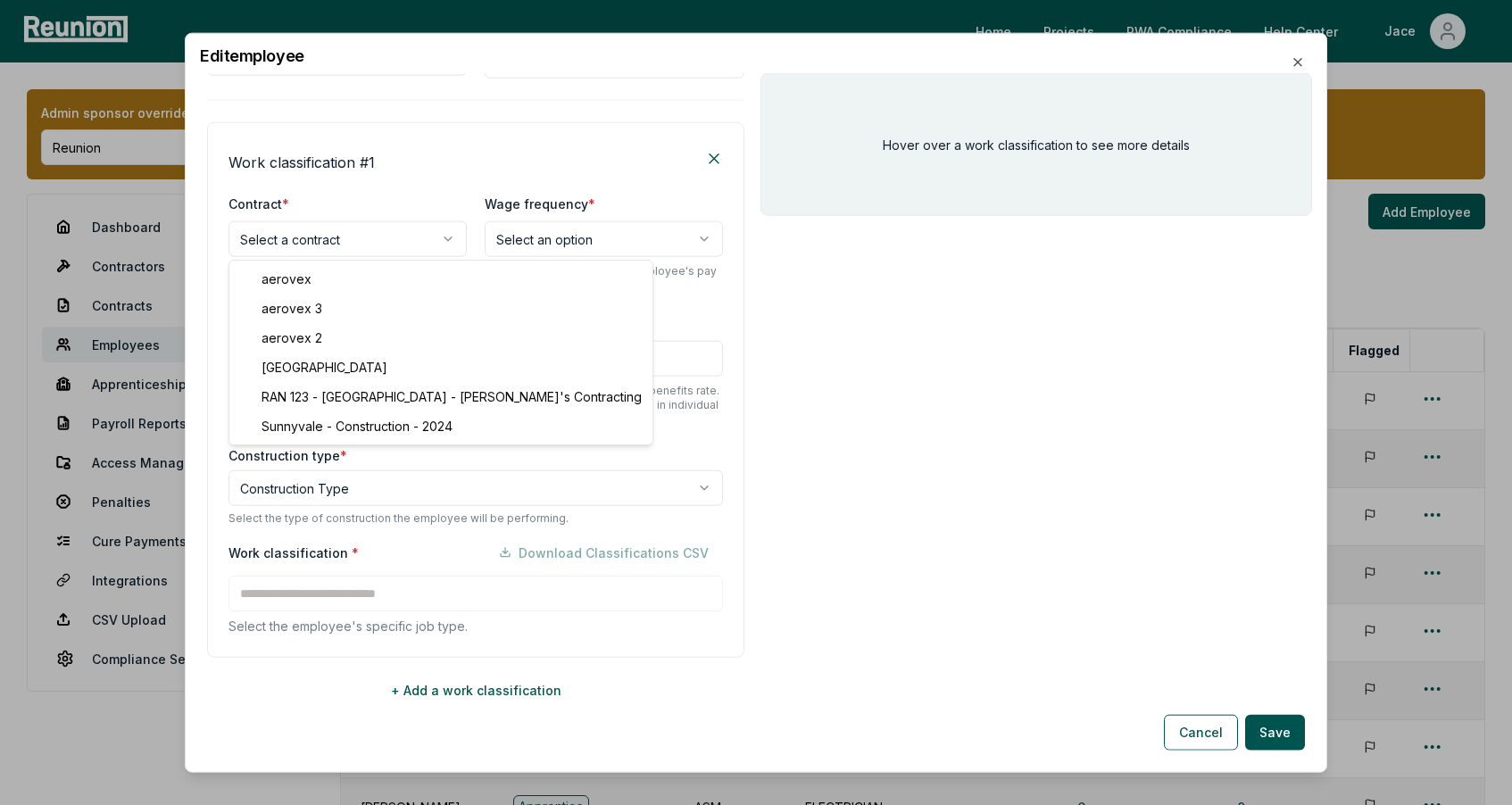
select select "**********"
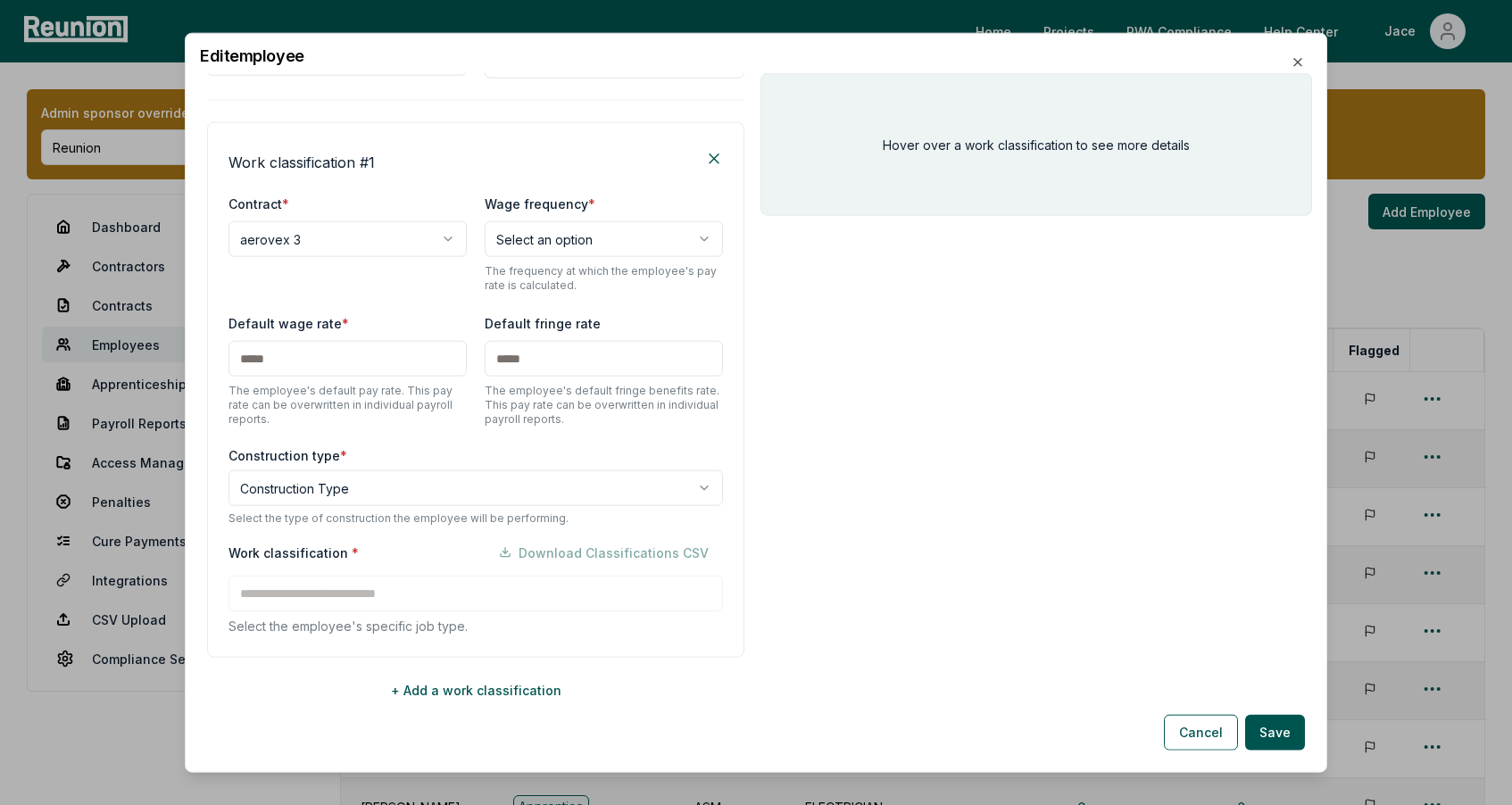
click at [335, 501] on body "Please visit us on your desktop We're working on making our marketplace mobile-…" at bounding box center [756, 587] width 1512 height 1175
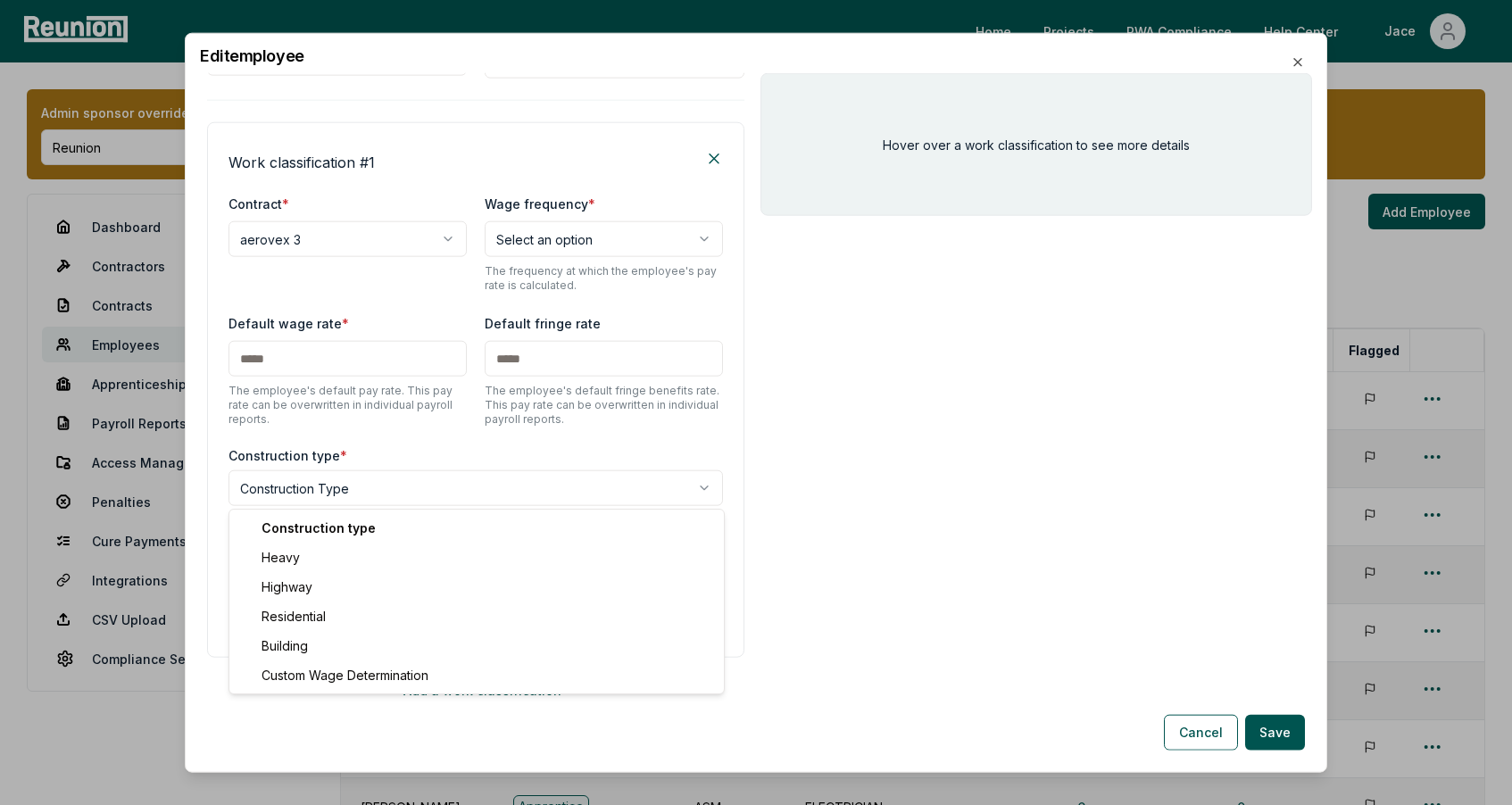
select select "*****"
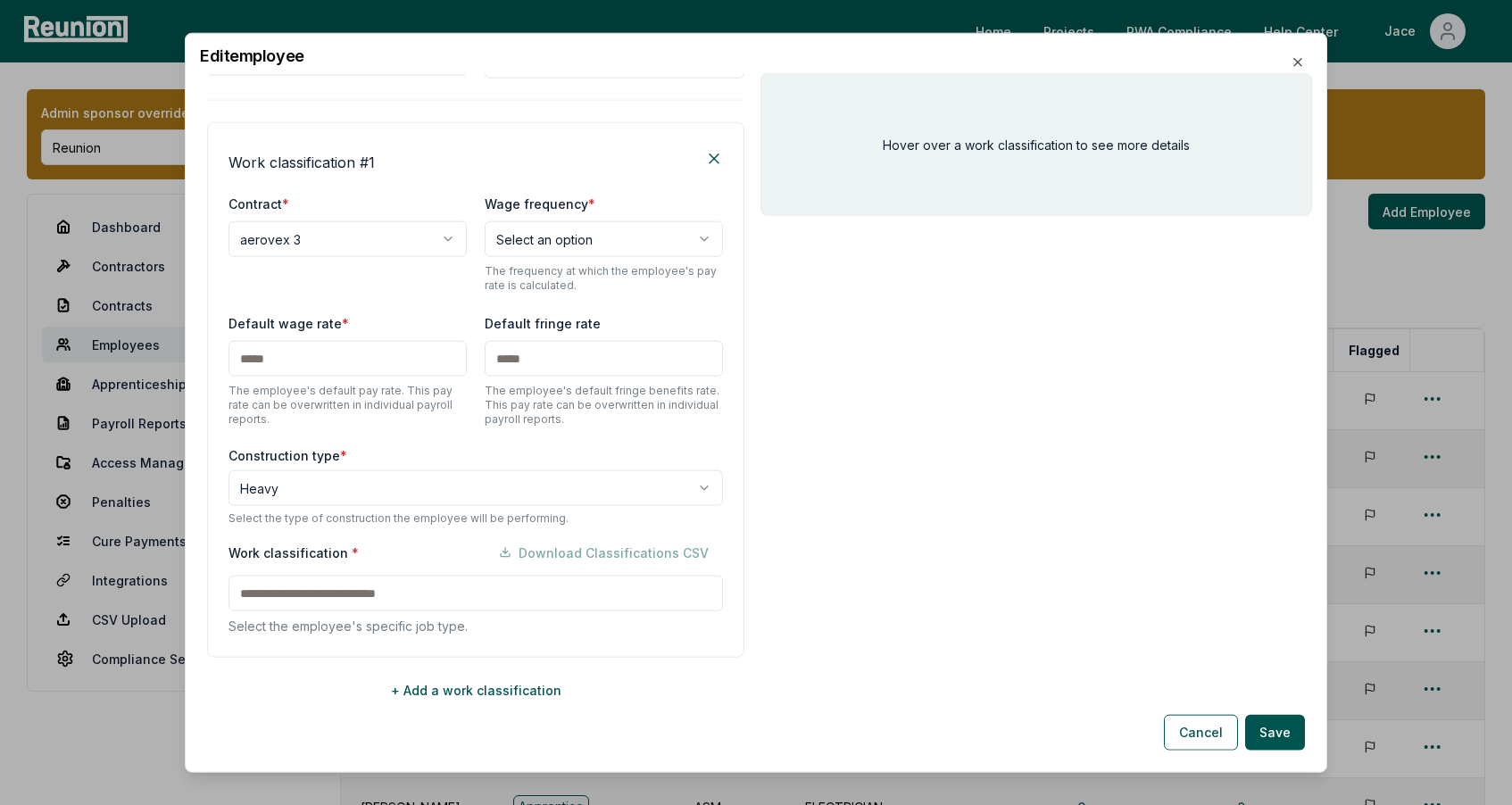
click at [323, 584] on input at bounding box center [475, 592] width 494 height 36
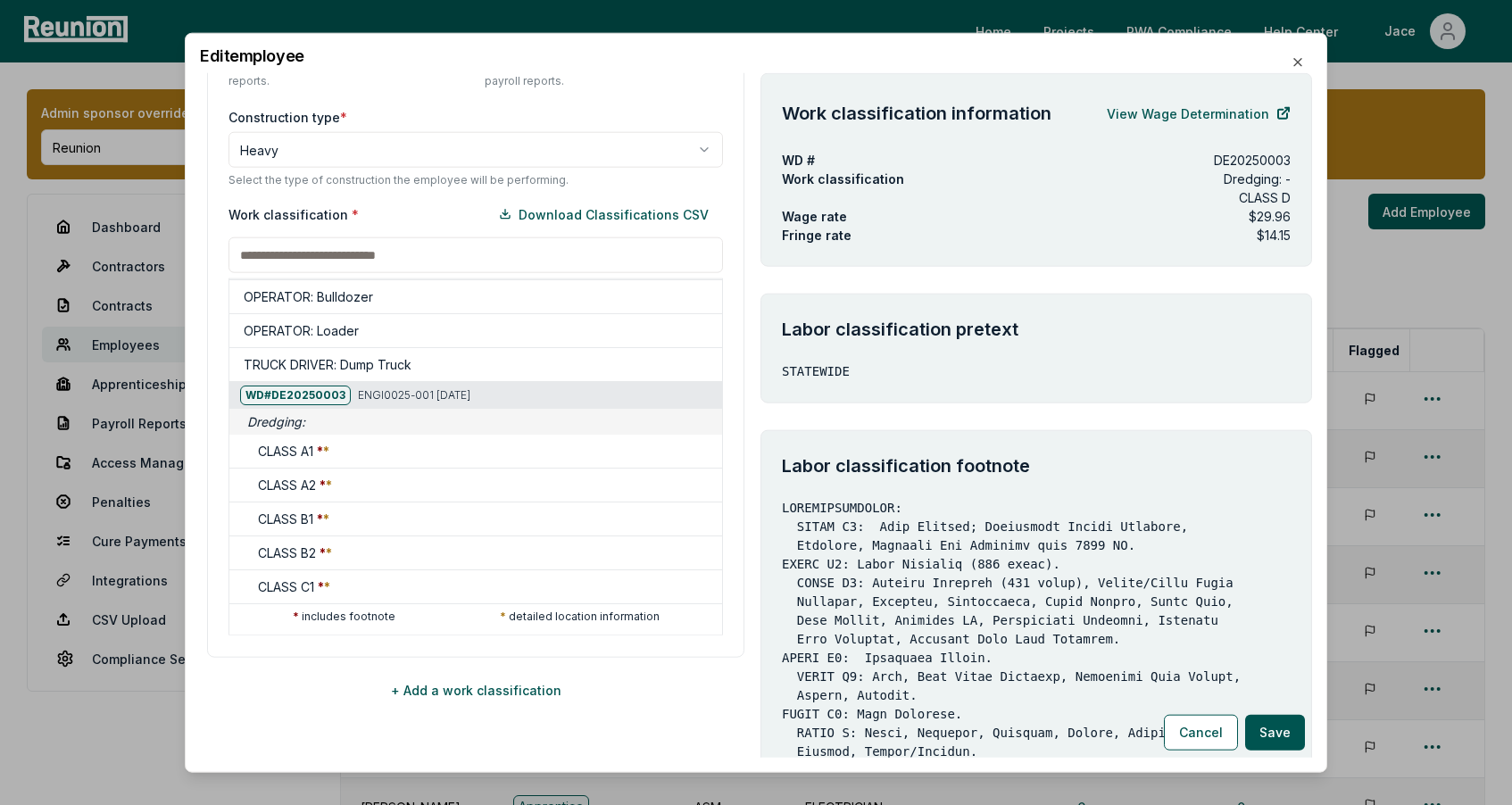
scroll to position [435, 0]
